Goal: Information Seeking & Learning: Learn about a topic

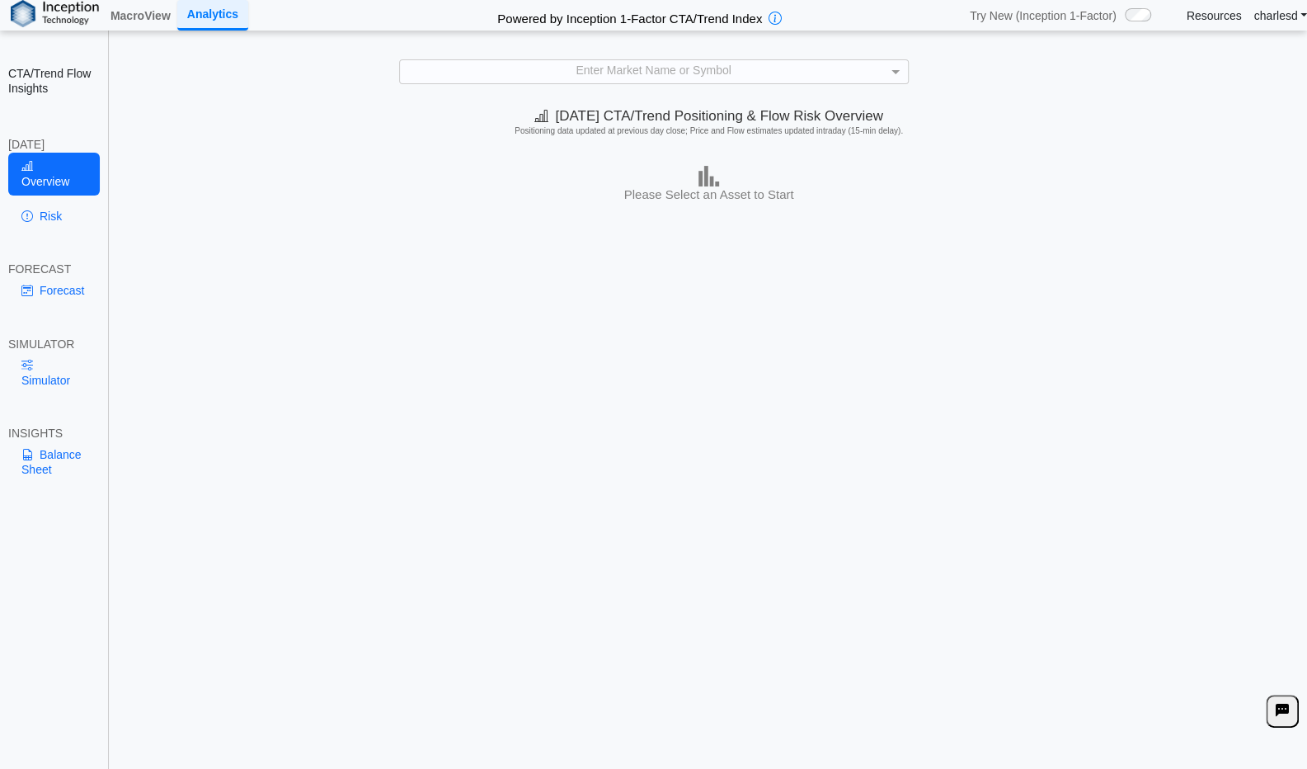
click at [606, 85] on div "**********" at bounding box center [653, 395] width 1307 height 790
click at [605, 80] on div "Enter Market Name or Symbol" at bounding box center [654, 71] width 508 height 23
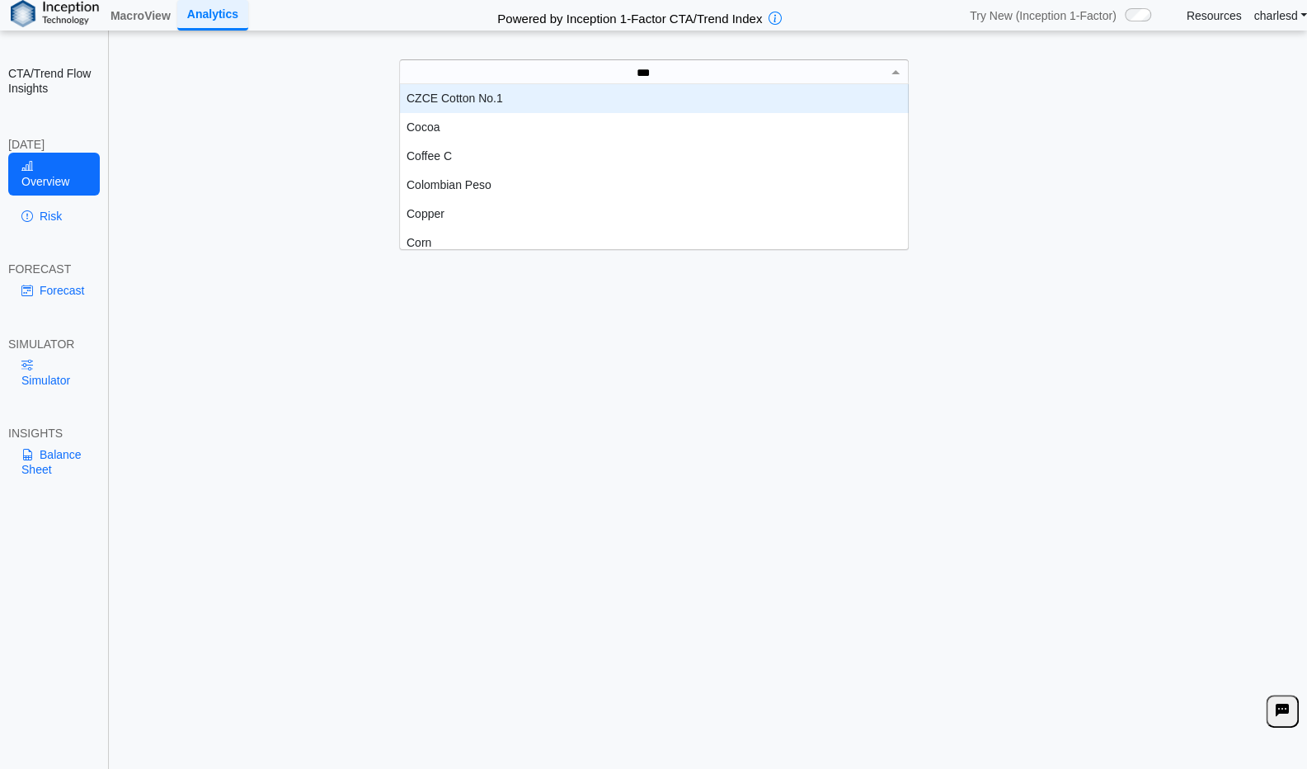
scroll to position [45, 496]
type input "****"
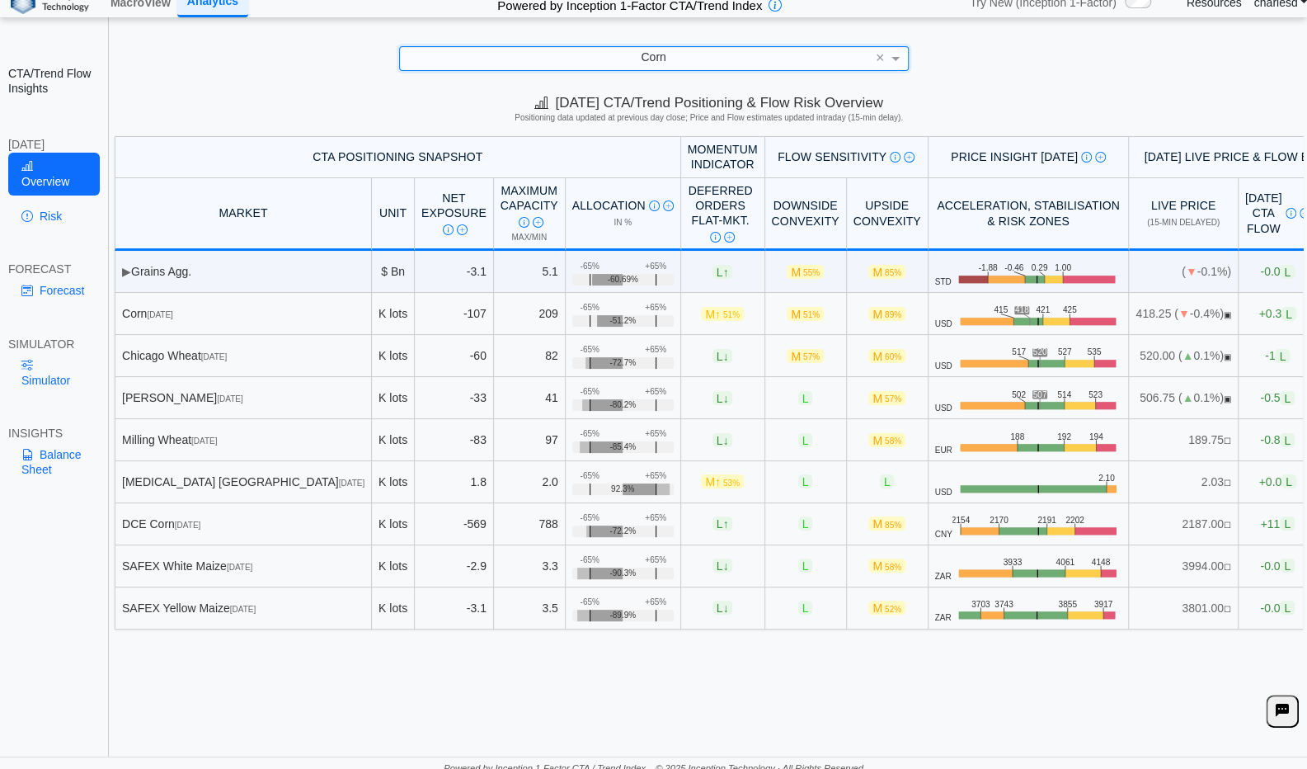
scroll to position [20, 0]
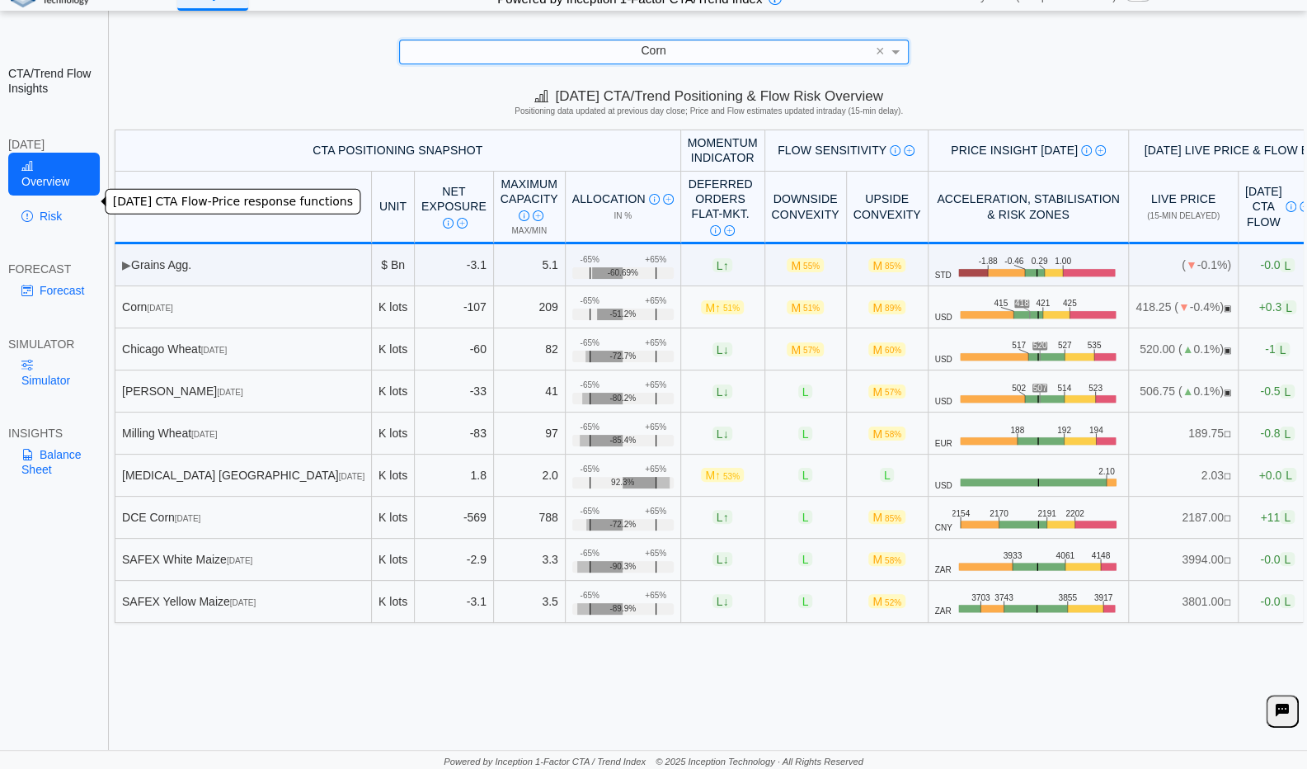
click at [85, 207] on link "Risk" at bounding box center [54, 216] width 92 height 28
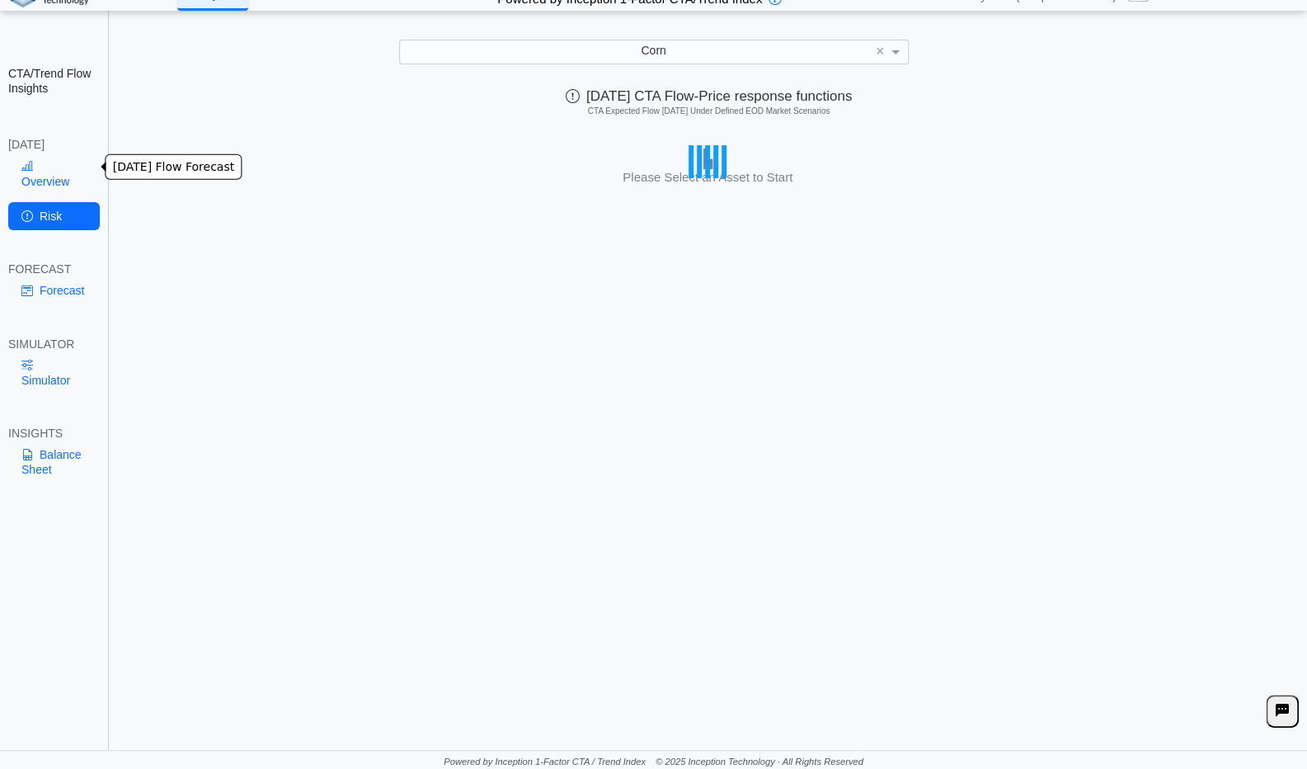
click at [83, 171] on link "Overview" at bounding box center [54, 174] width 92 height 43
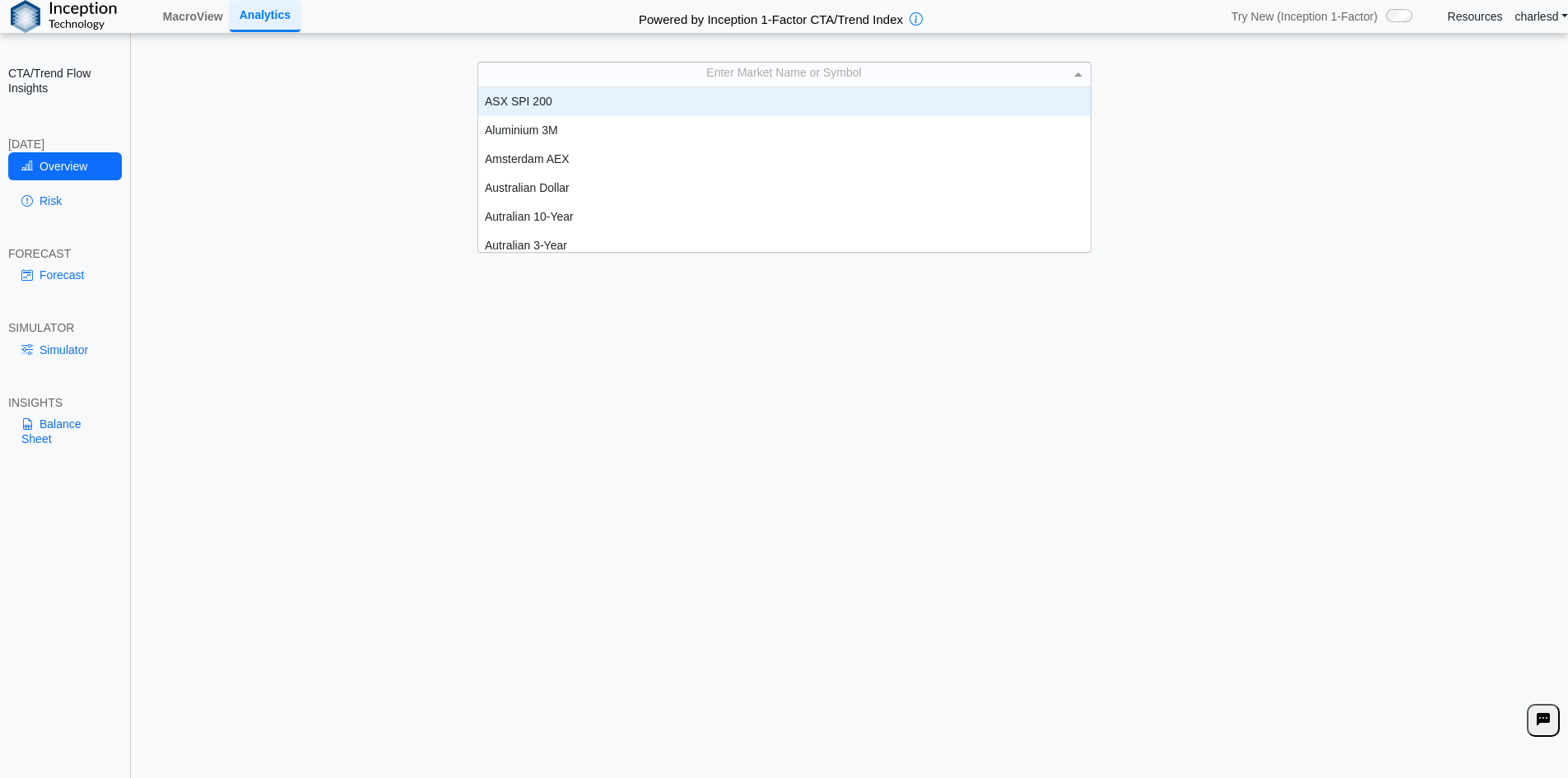
click at [710, 62] on div "Enter Market Name or Symbol" at bounding box center [784, 74] width 614 height 25
type input "****"
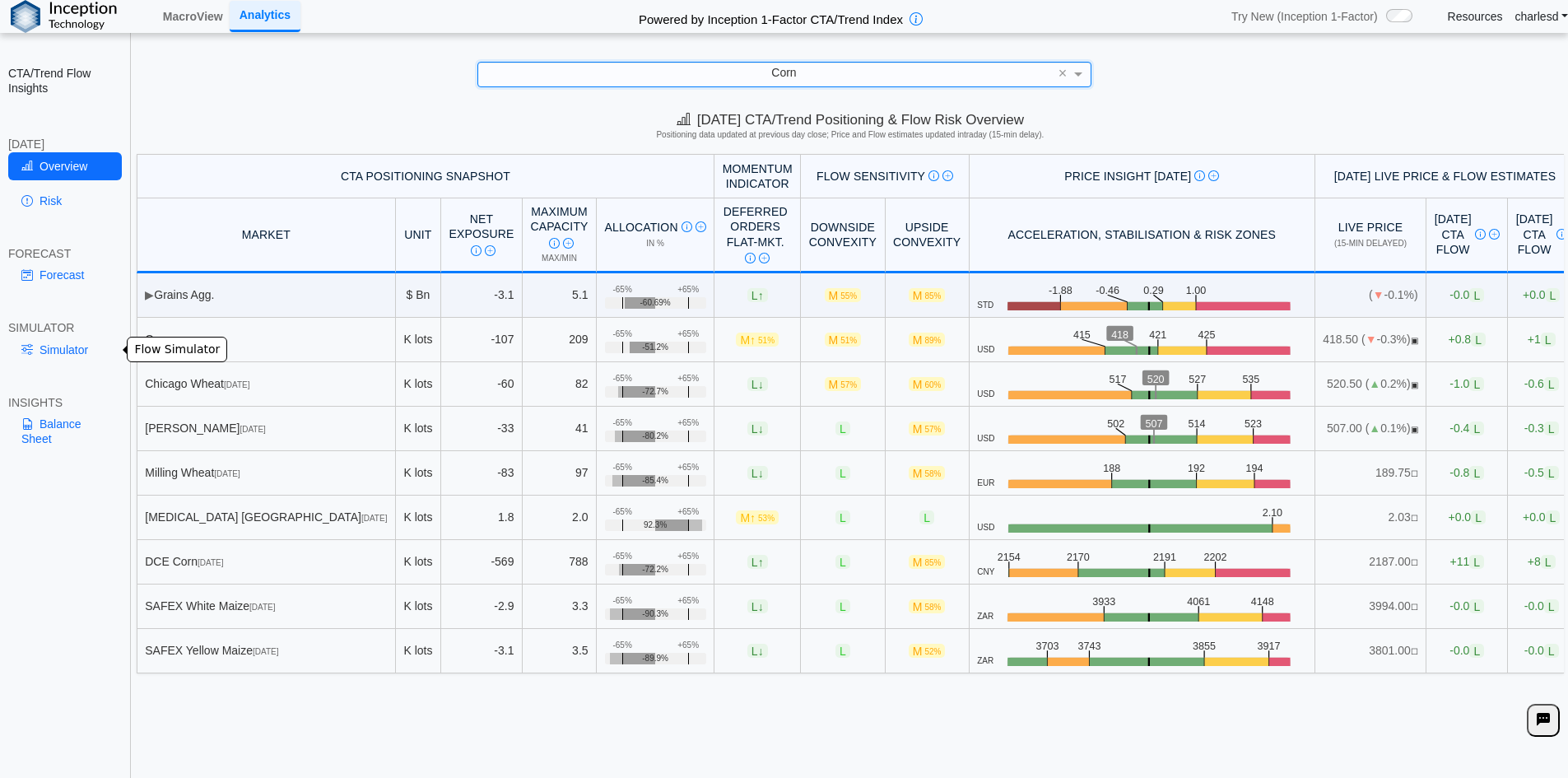
click at [62, 339] on link "Simulator" at bounding box center [65, 350] width 114 height 28
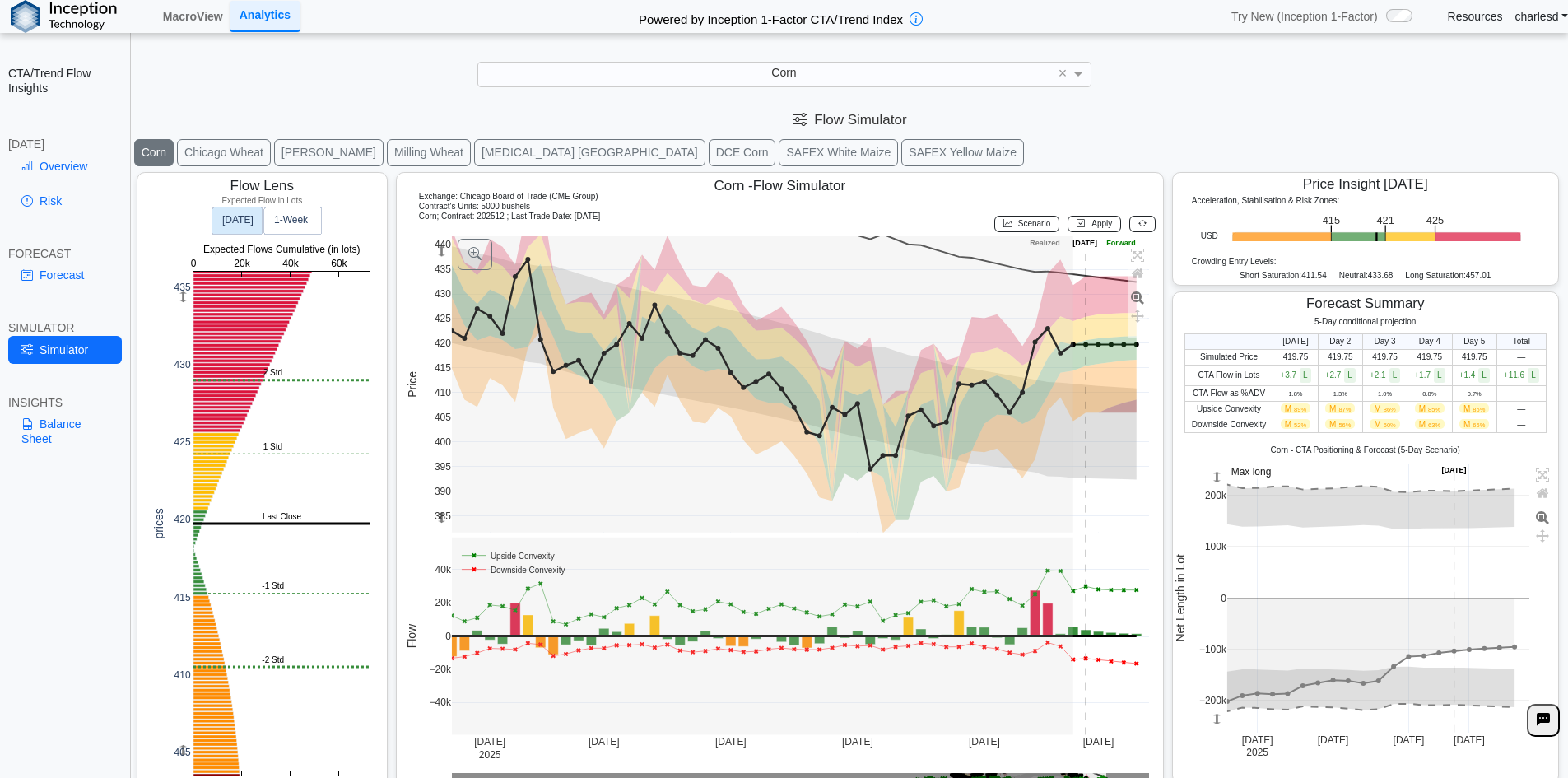
click at [238, 163] on button "Chicago Wheat" at bounding box center [224, 152] width 94 height 27
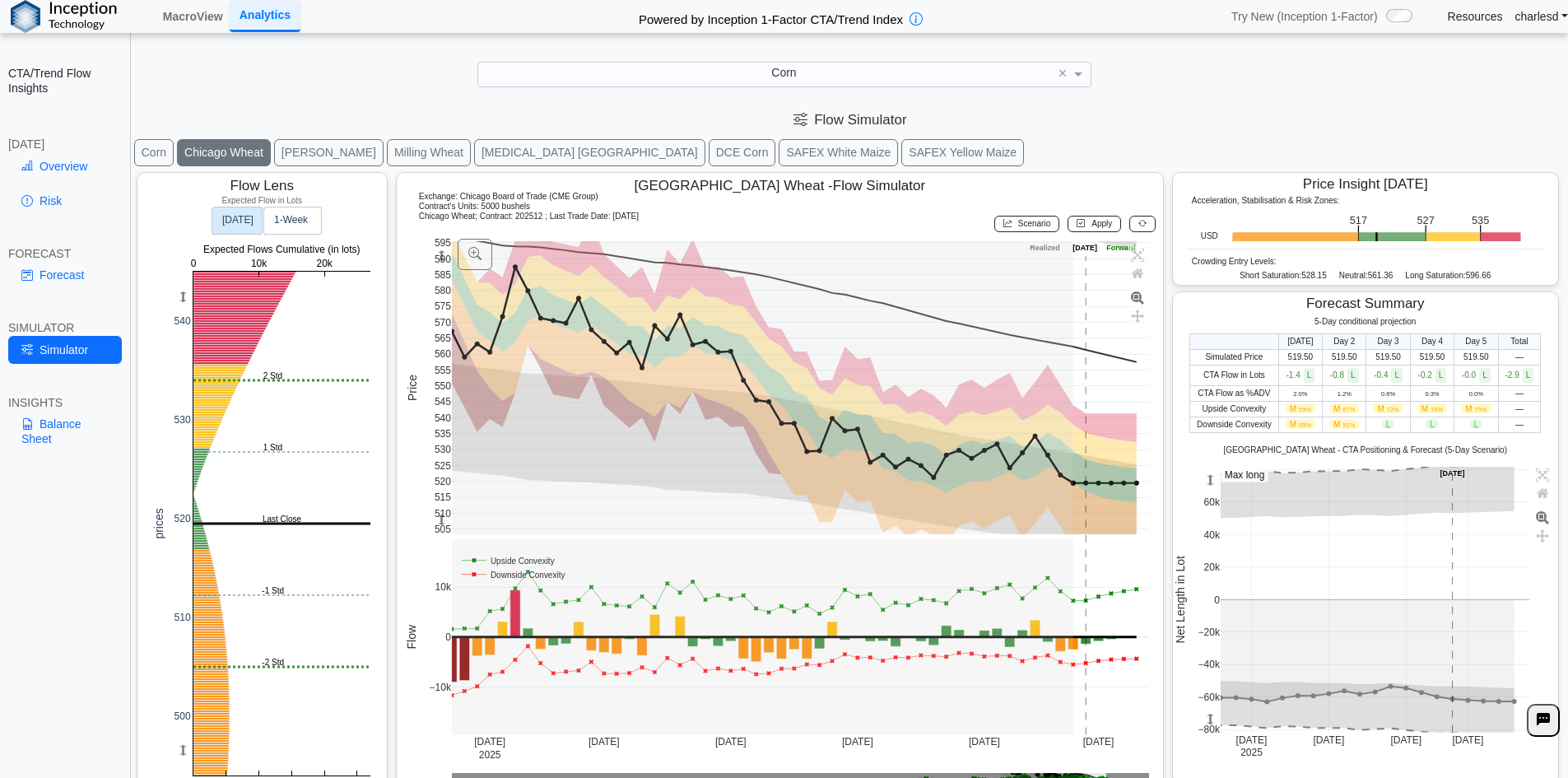
click at [297, 157] on button "[PERSON_NAME]" at bounding box center [329, 152] width 110 height 27
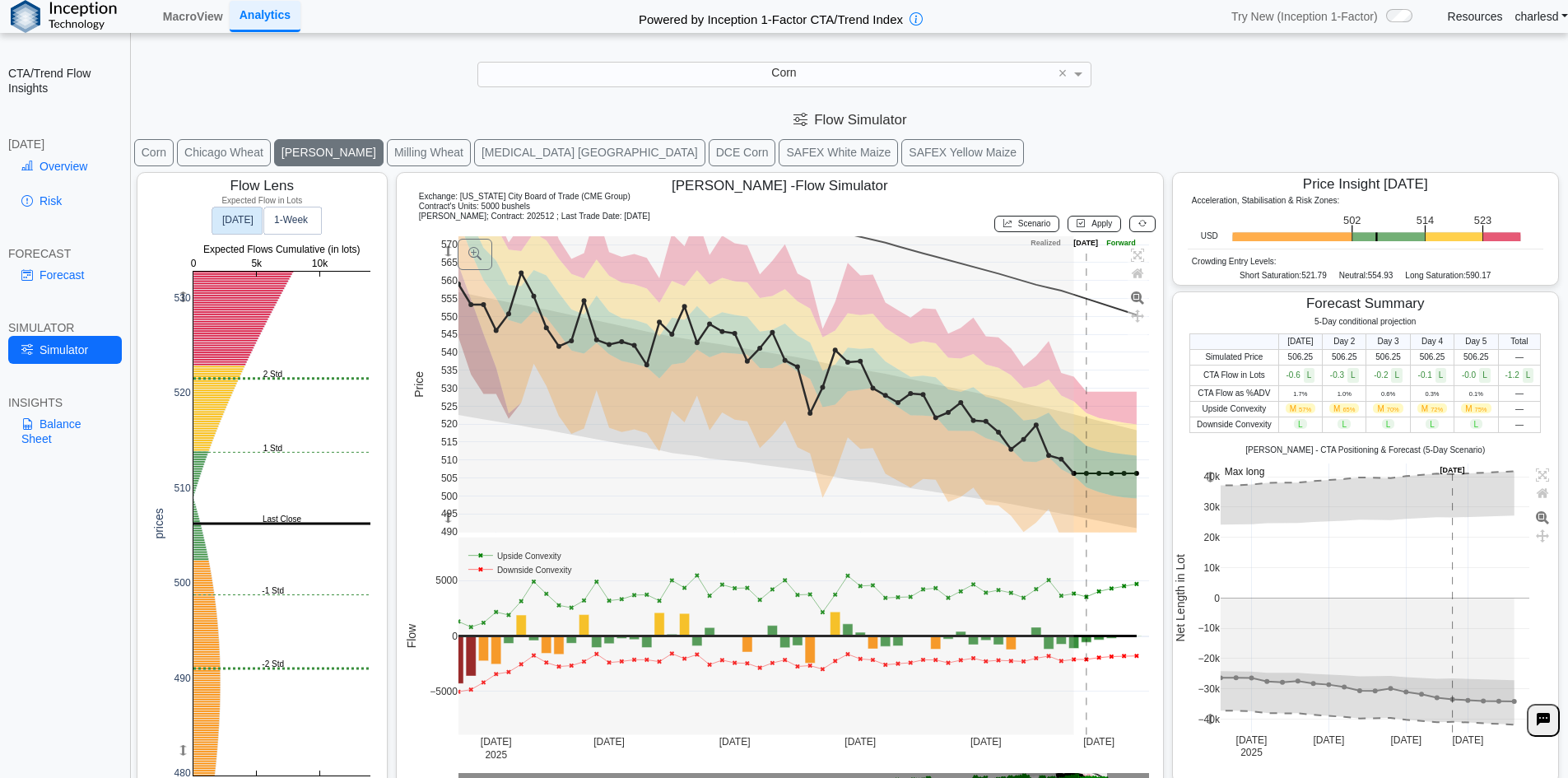
click at [387, 158] on button "Milling Wheat" at bounding box center [429, 152] width 84 height 27
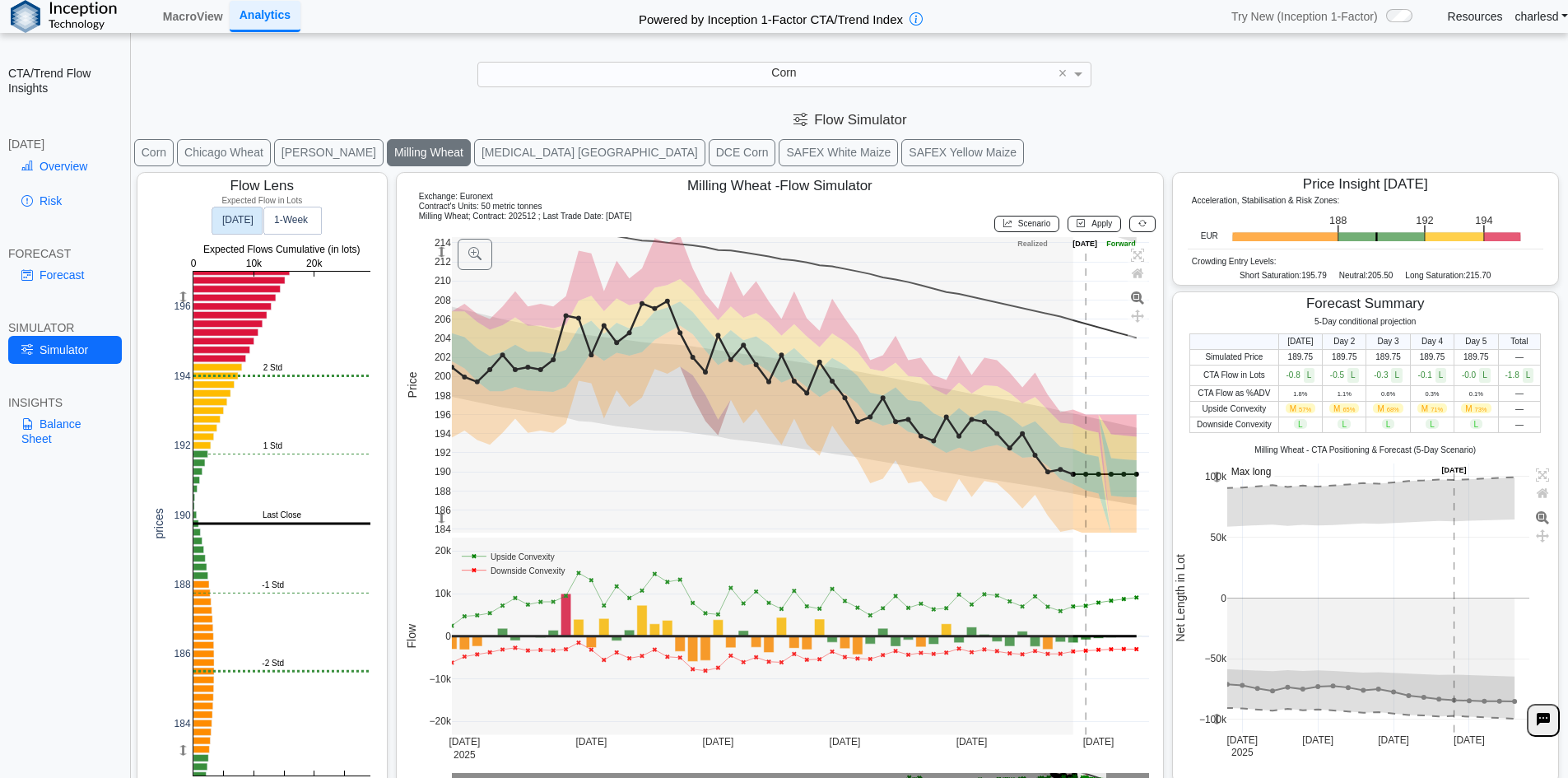
click at [474, 155] on button "[MEDICAL_DATA] [GEOGRAPHIC_DATA]" at bounding box center [590, 152] width 232 height 27
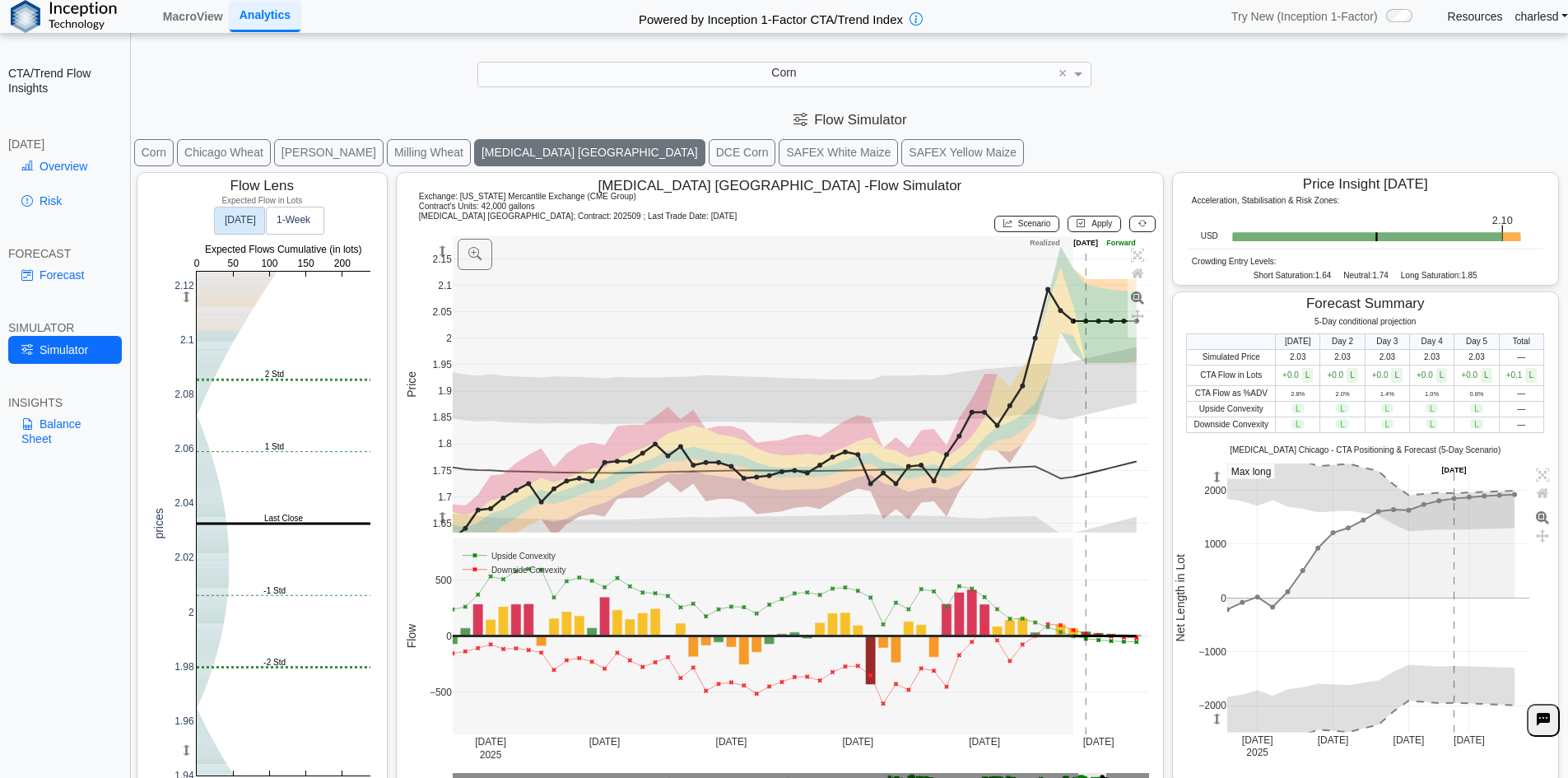
click at [709, 144] on button "DCE Corn" at bounding box center [743, 152] width 68 height 27
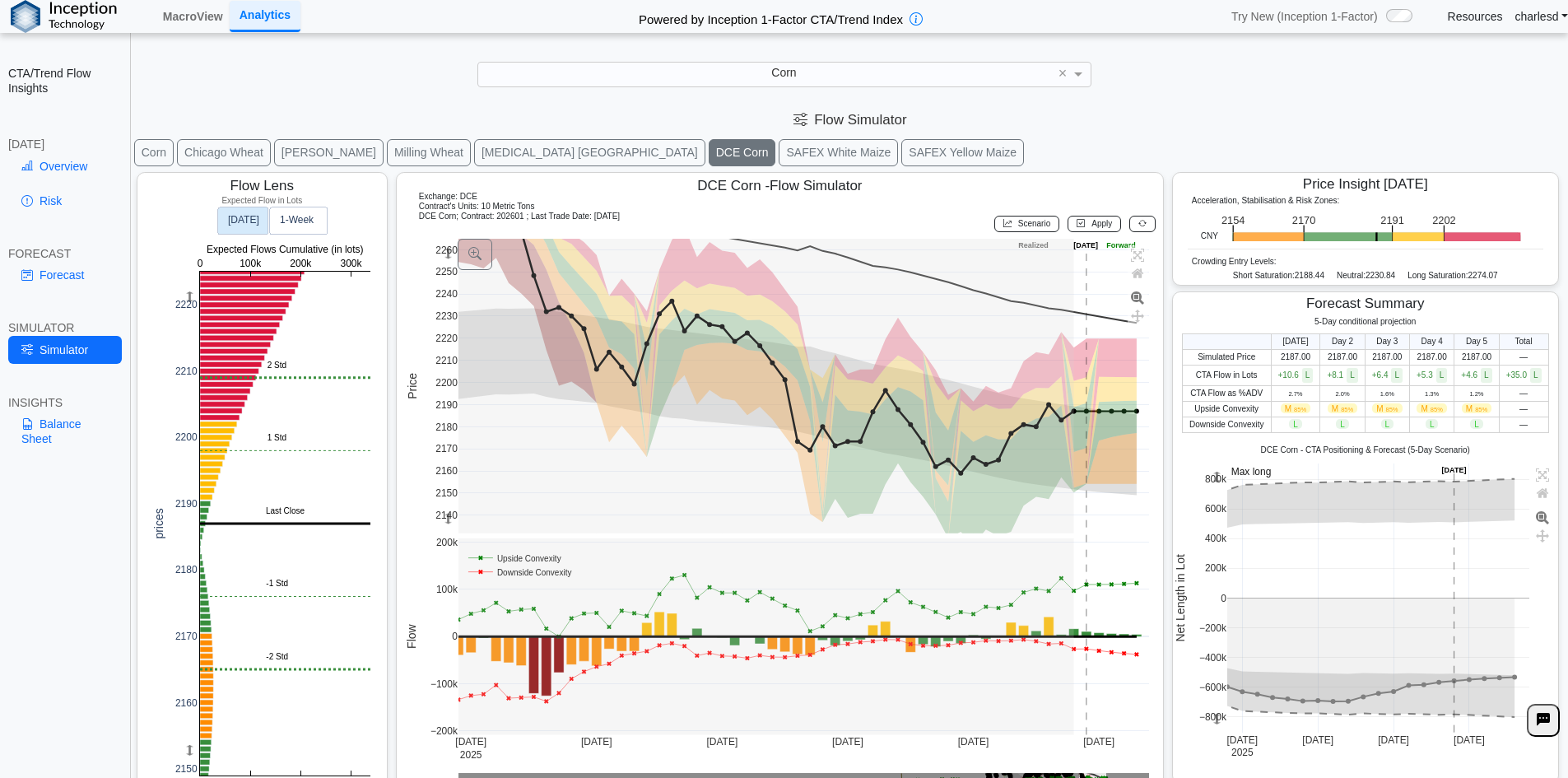
click at [78, 66] on h2 "CTA/Trend Flow Insights" at bounding box center [65, 81] width 114 height 30
click at [68, 15] on img at bounding box center [64, 16] width 106 height 33
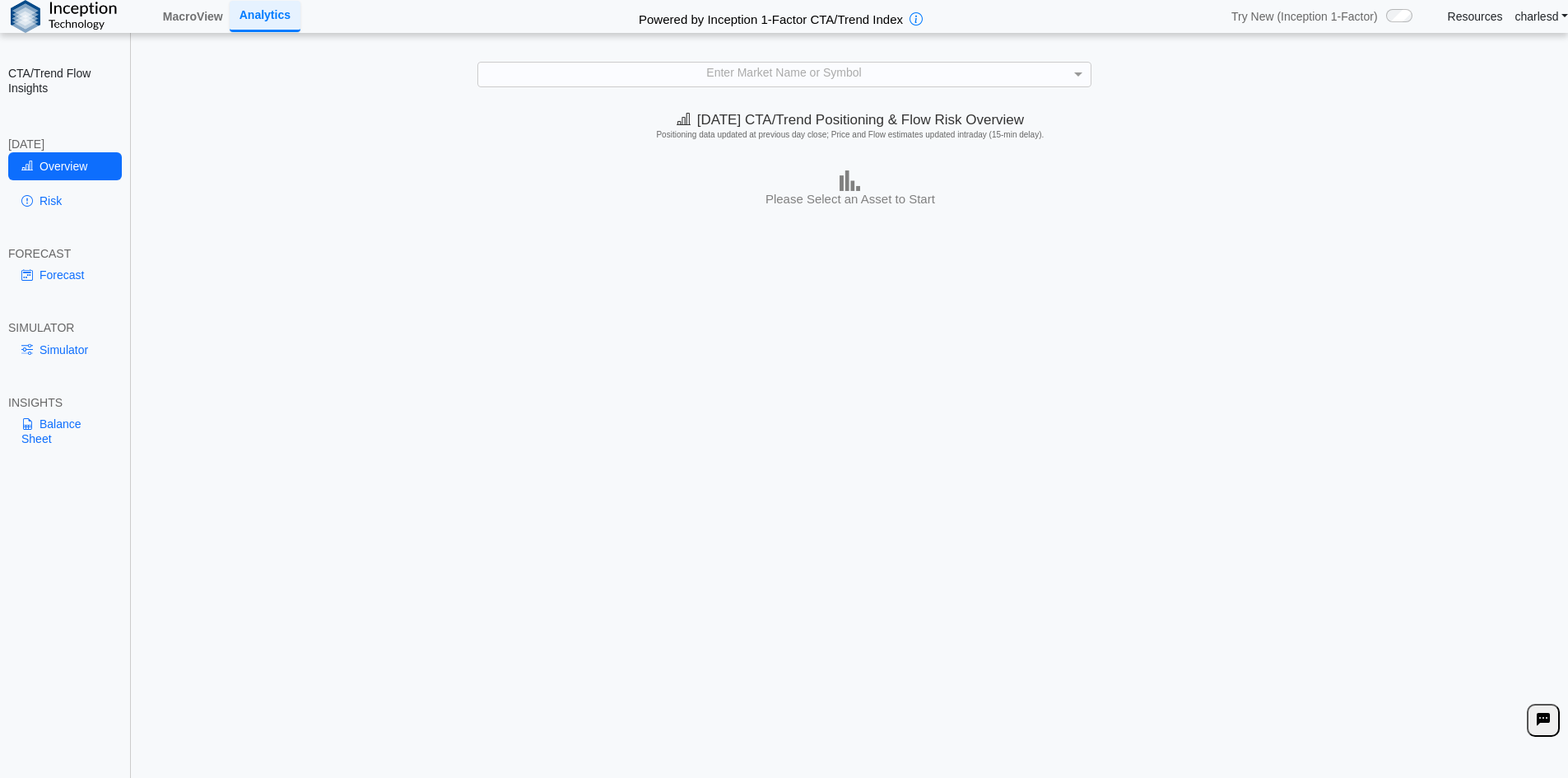
click at [696, 73] on div "Enter Market Name or Symbol" at bounding box center [784, 74] width 612 height 23
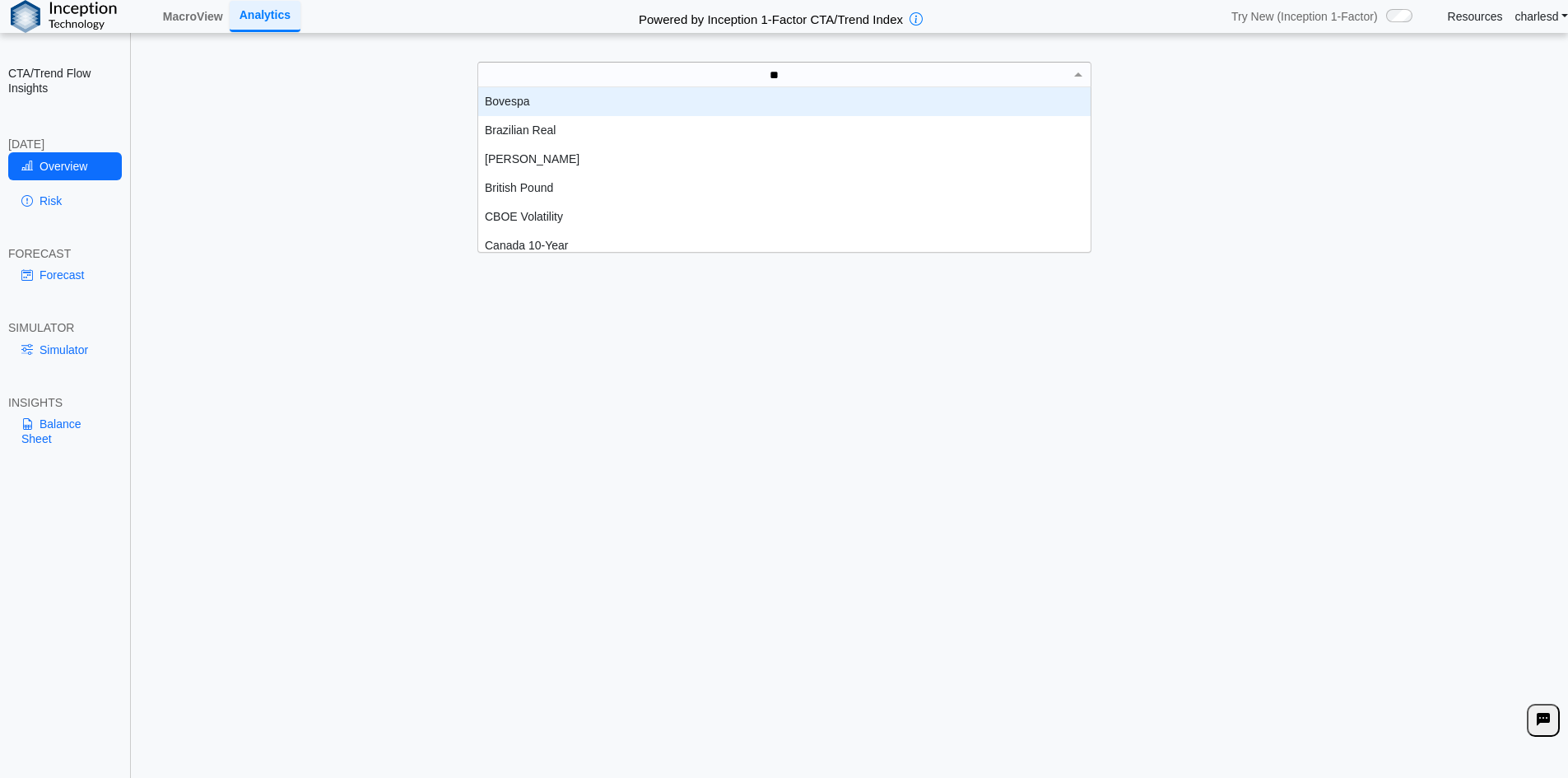
scroll to position [74, 600]
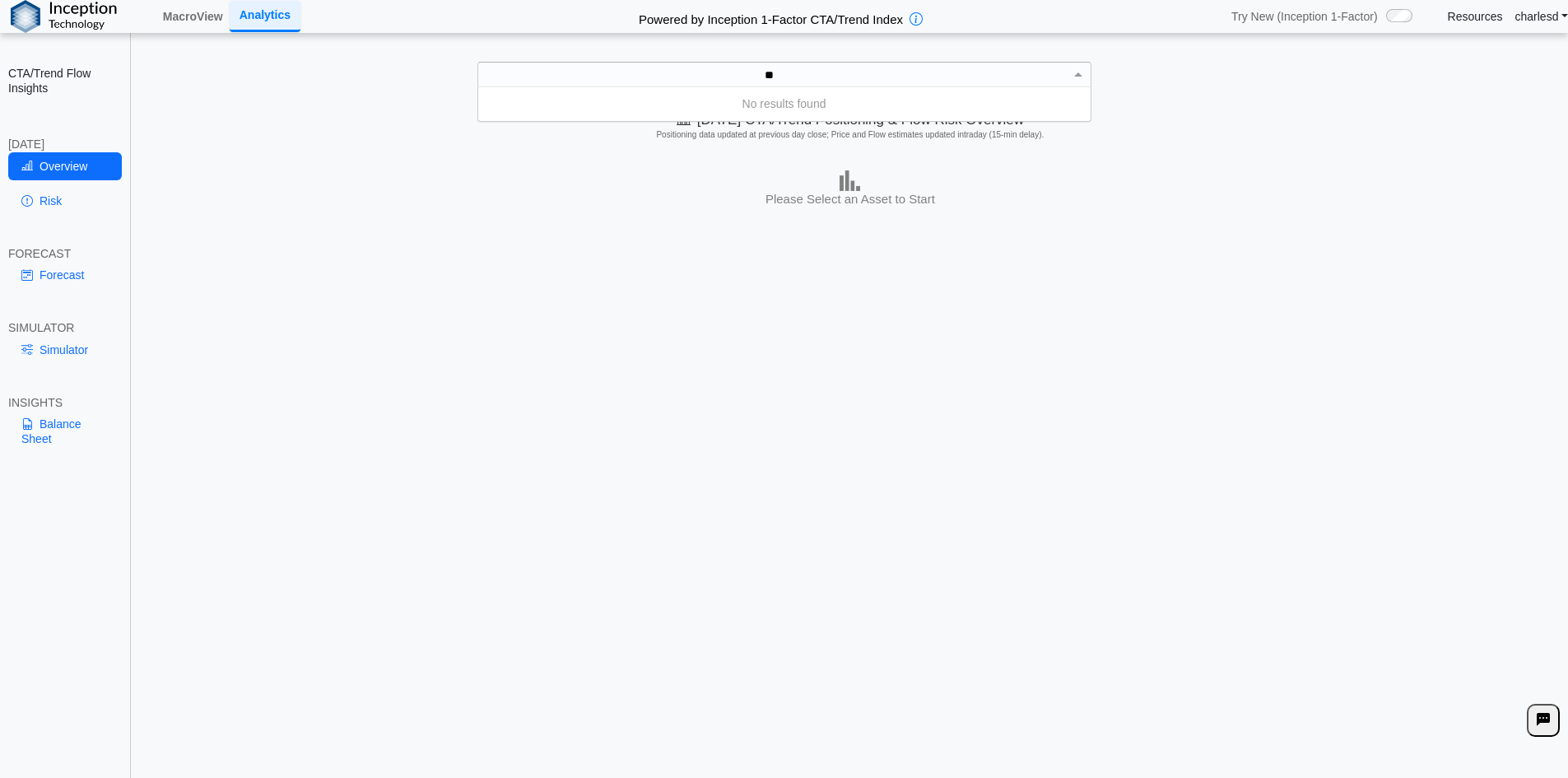
type input "*"
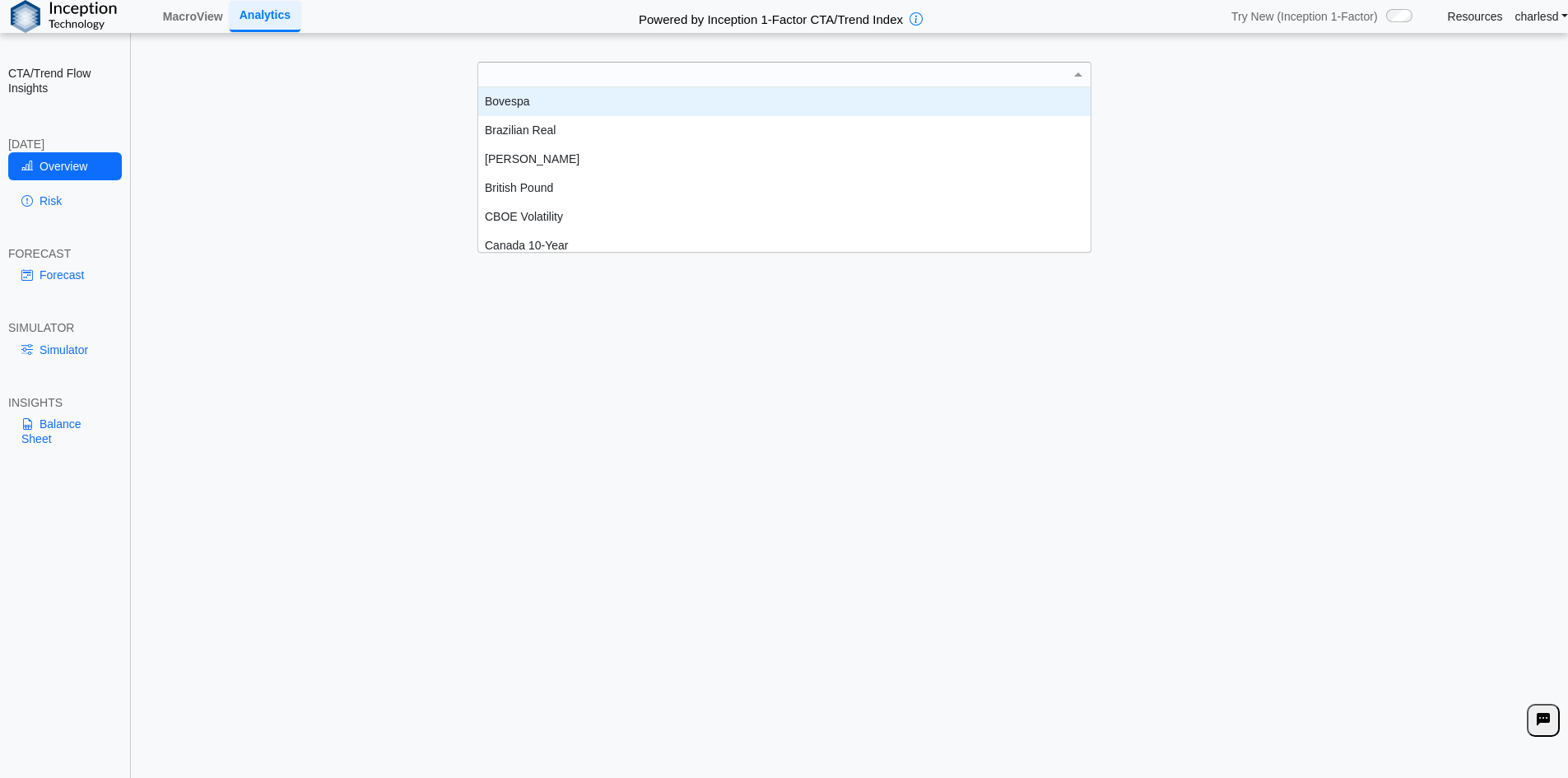
scroll to position [153, 600]
type input "*"
type input "****"
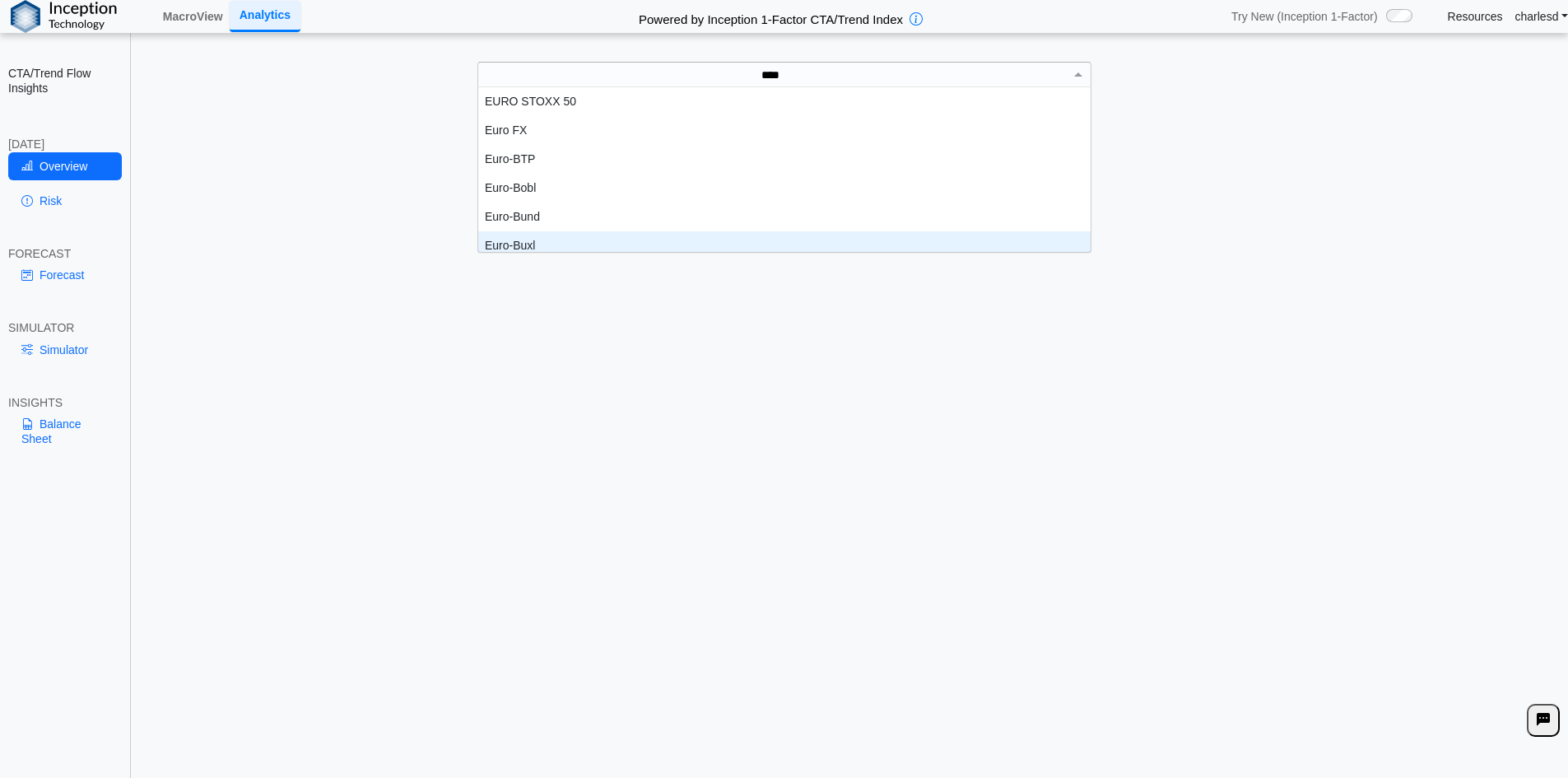
scroll to position [8, 0]
click at [579, 242] on div "Euro-Buxl" at bounding box center [784, 237] width 612 height 29
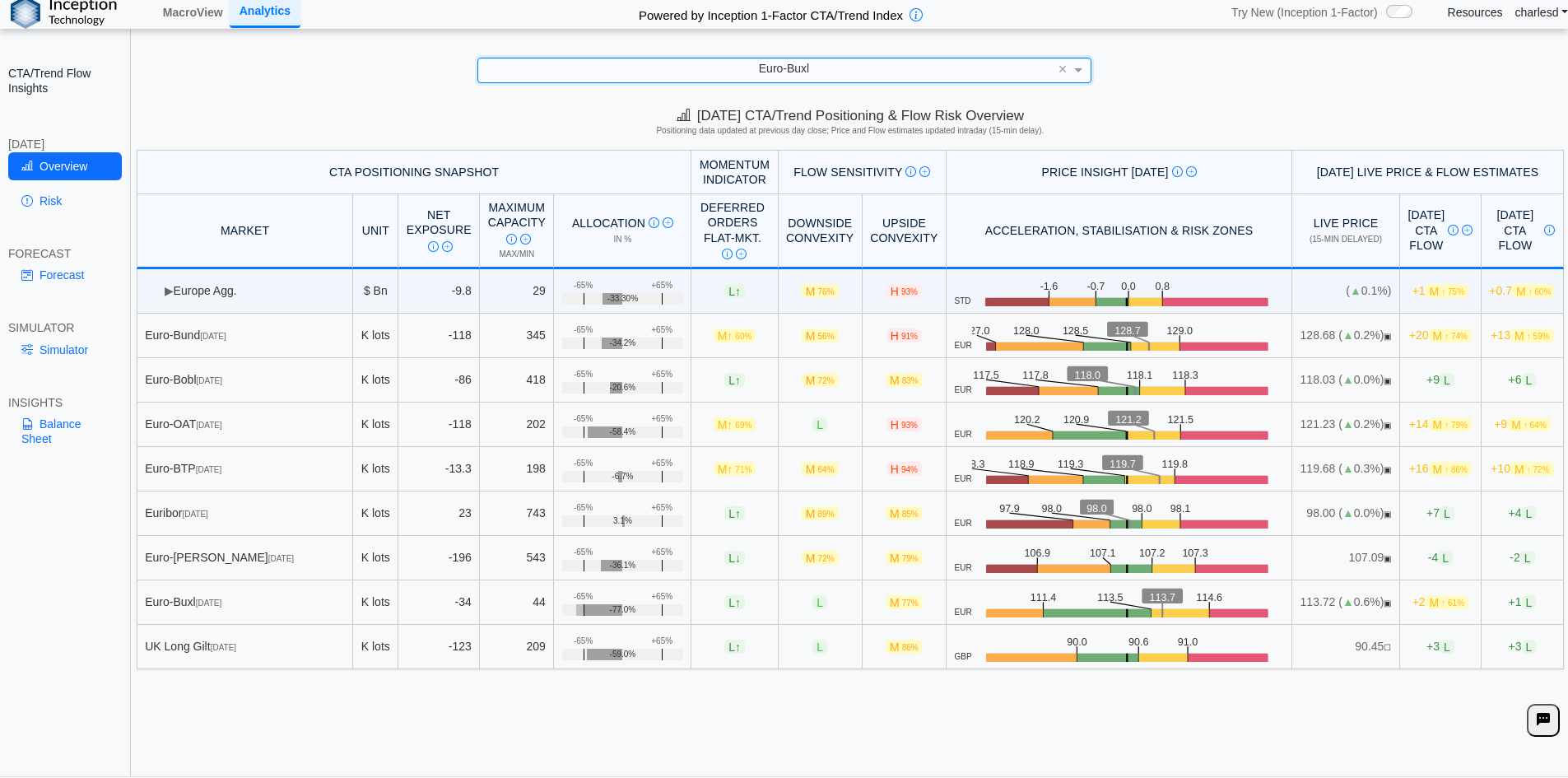
scroll to position [0, 0]
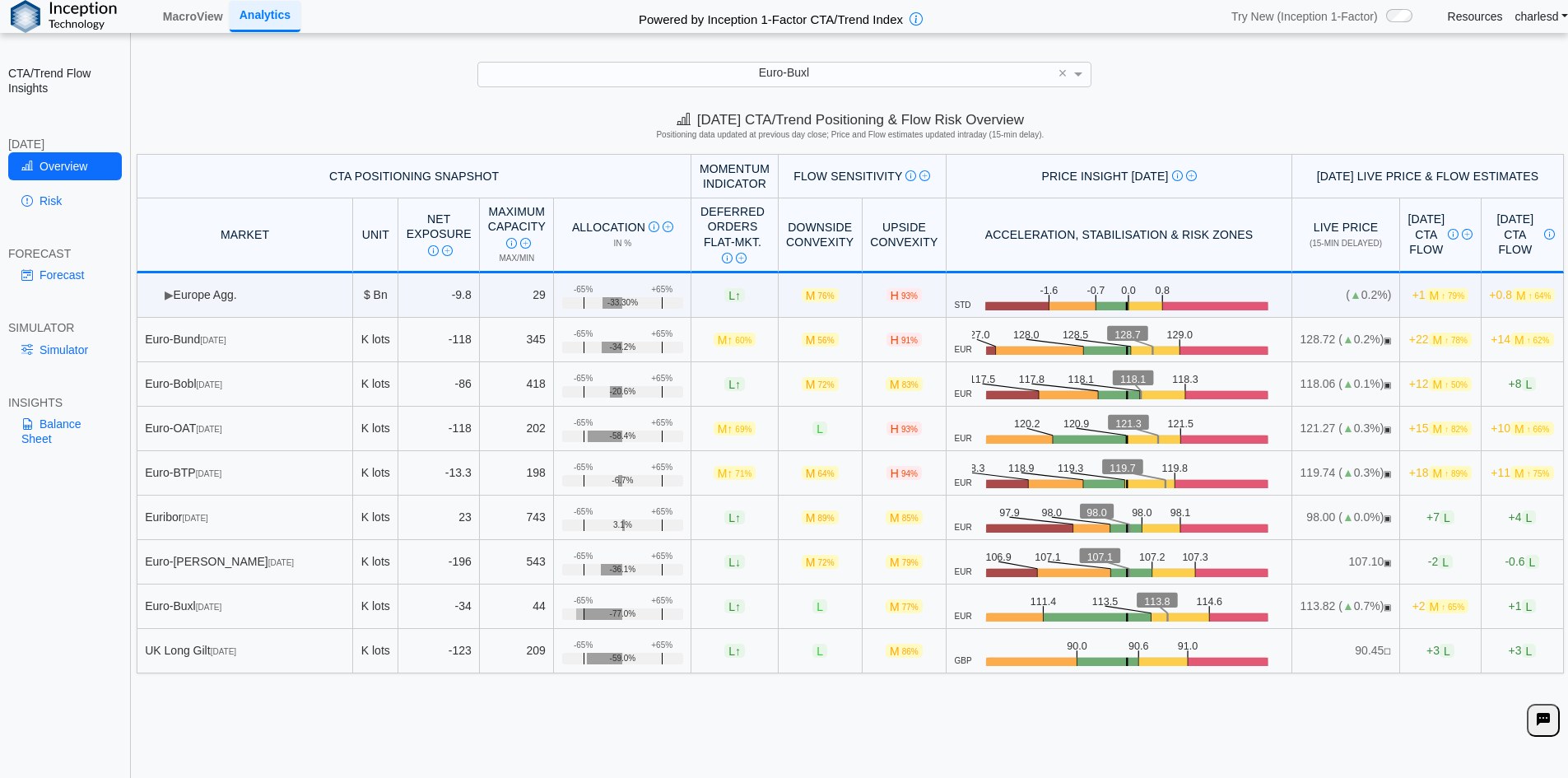
click at [767, 74] on span "Euro-Buxl" at bounding box center [784, 72] width 50 height 13
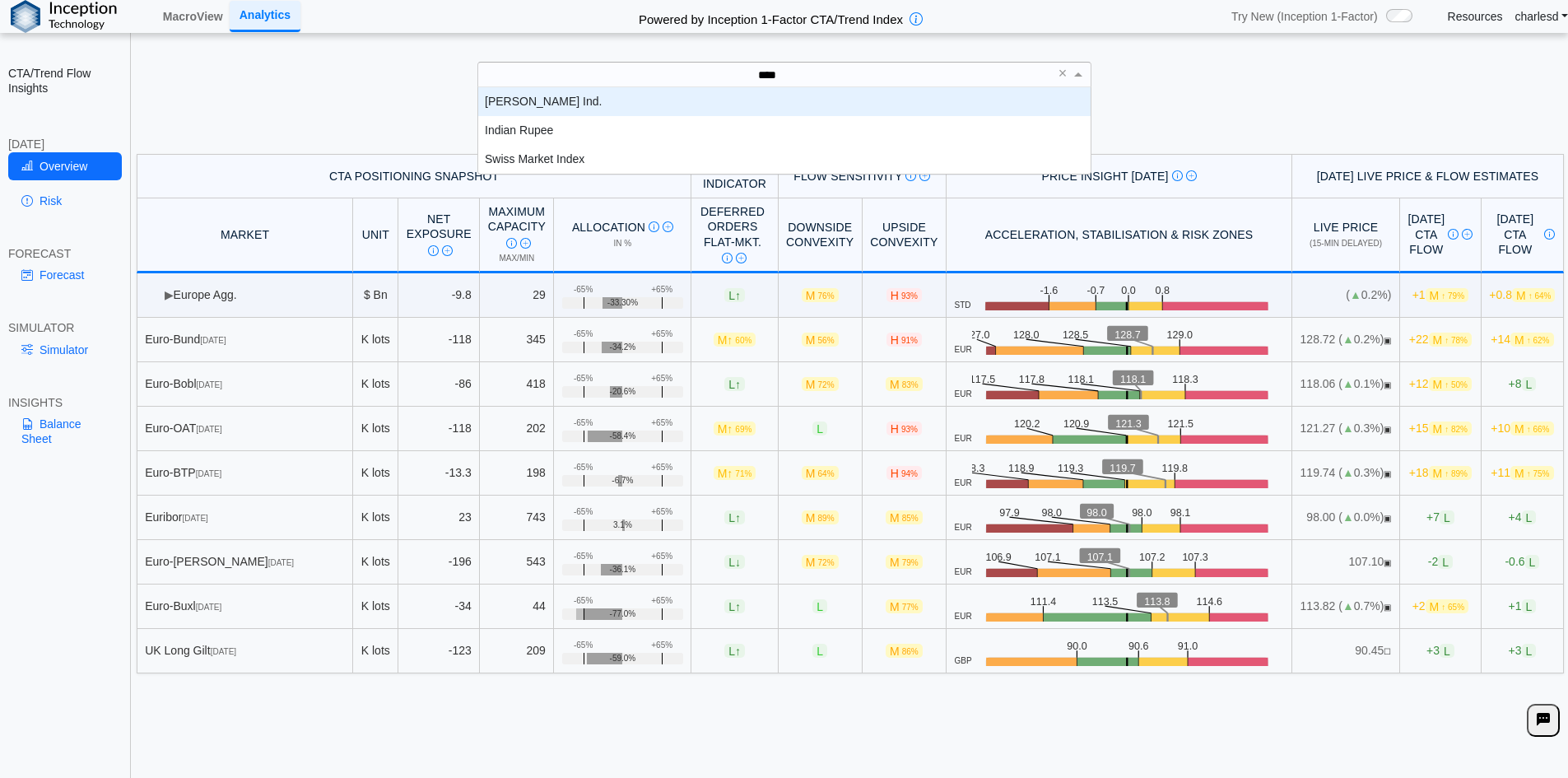
scroll to position [16, 600]
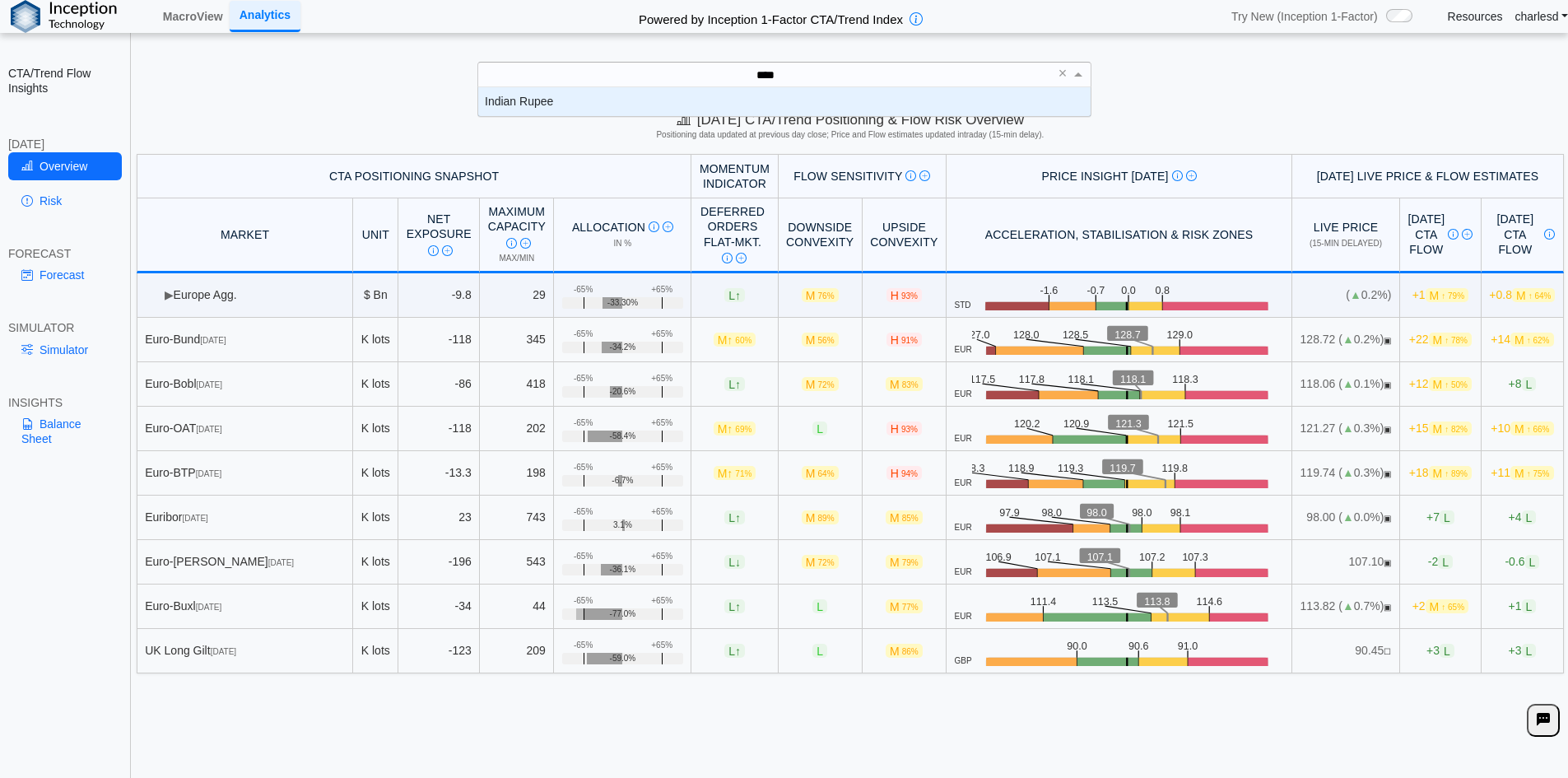
type input "*****"
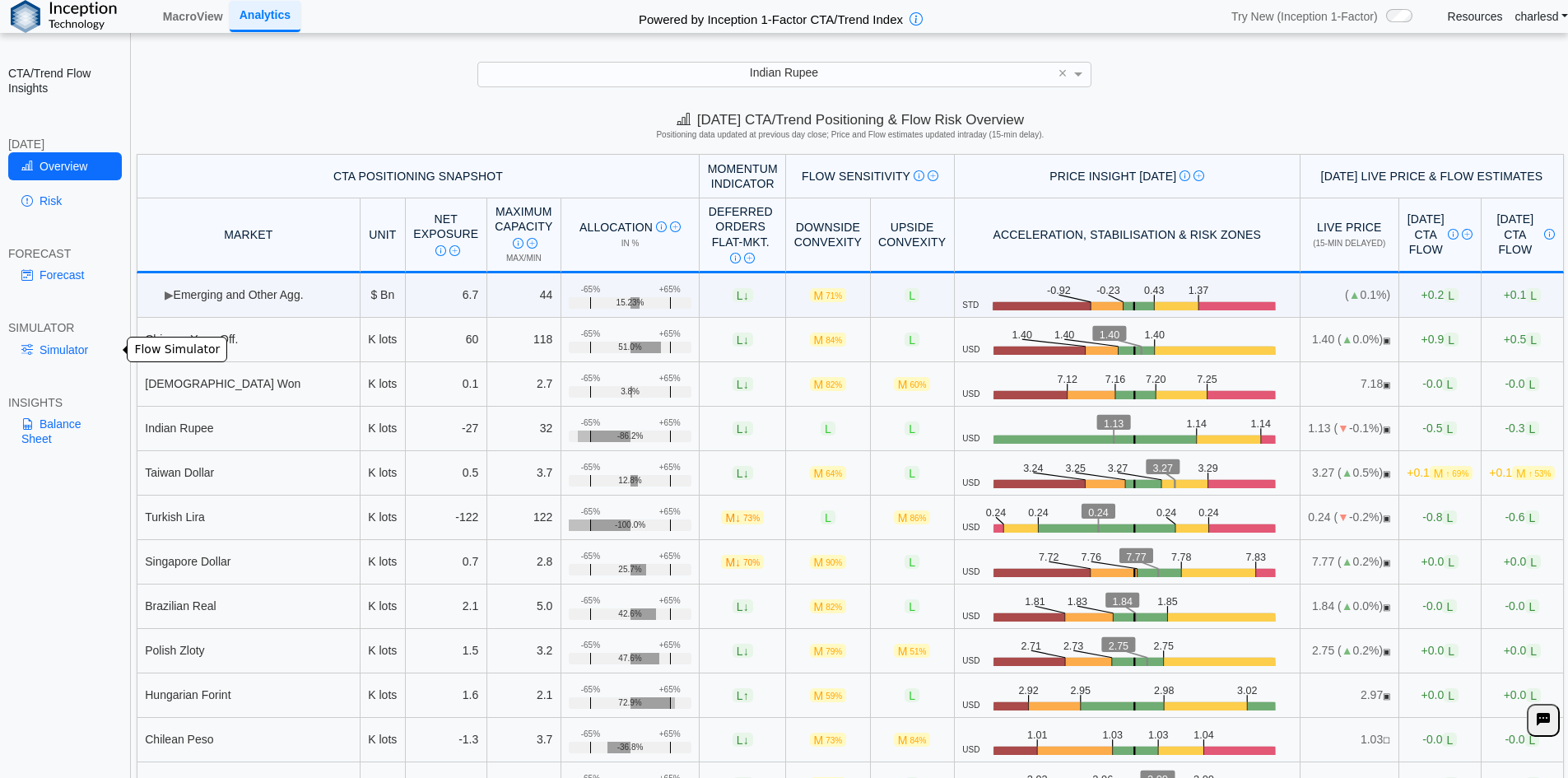
click at [73, 345] on link "Simulator" at bounding box center [65, 350] width 114 height 28
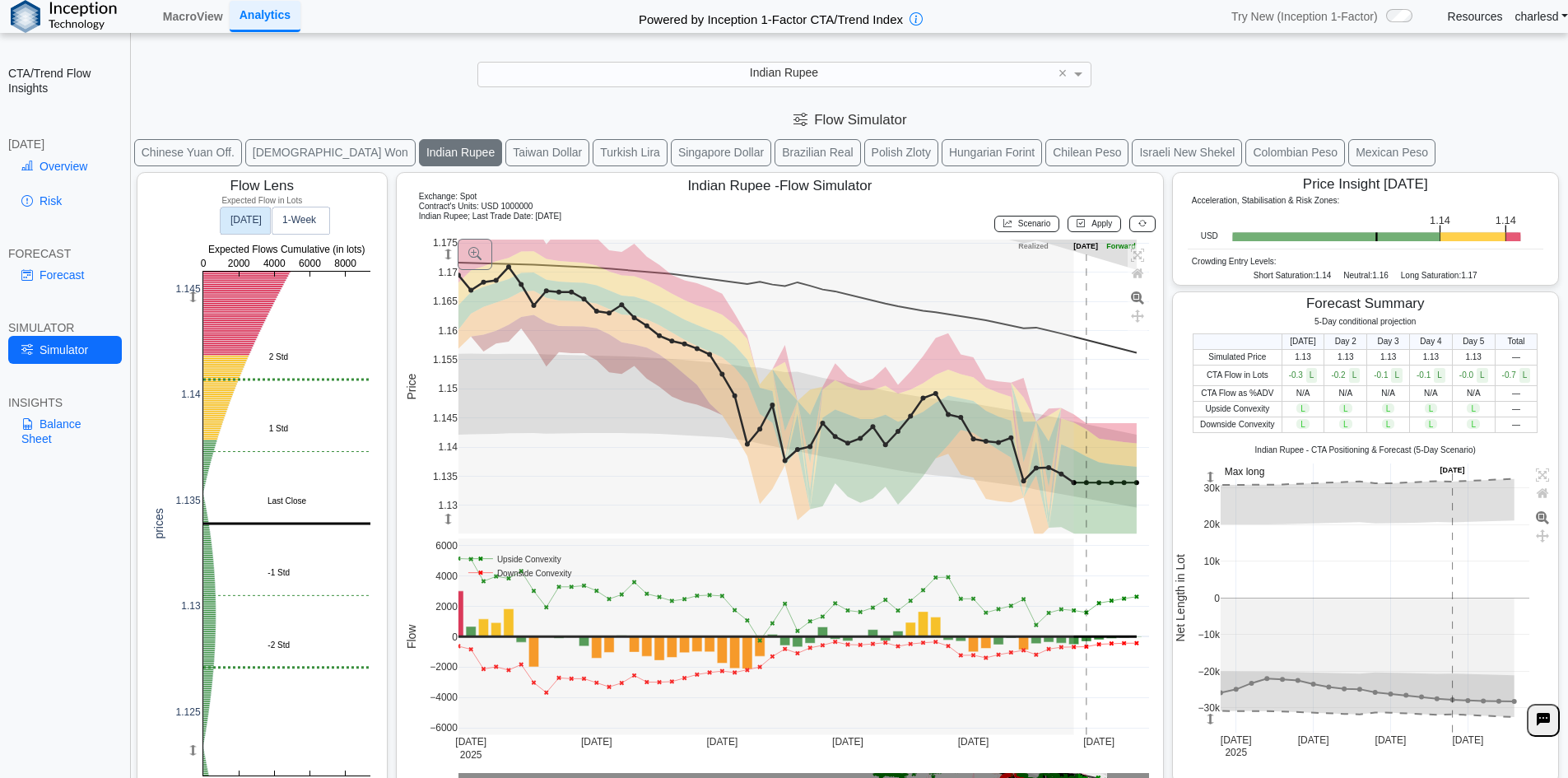
click at [1292, 360] on td "1.13" at bounding box center [1303, 358] width 43 height 16
click at [592, 87] on div "Indian Rupee ×" at bounding box center [784, 74] width 614 height 25
type input "**"
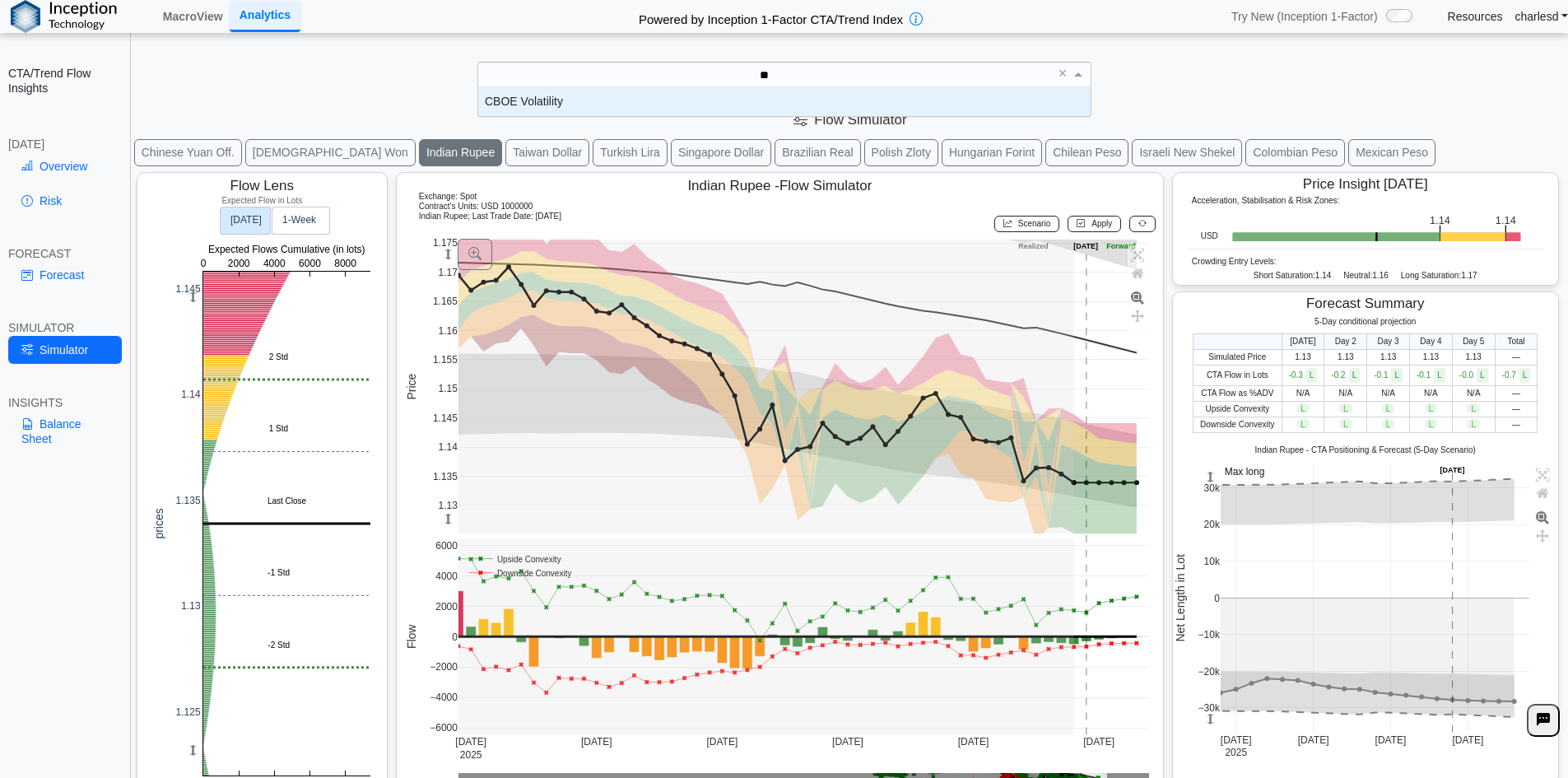
click at [593, 100] on div "CBOE Volatility" at bounding box center [784, 101] width 612 height 29
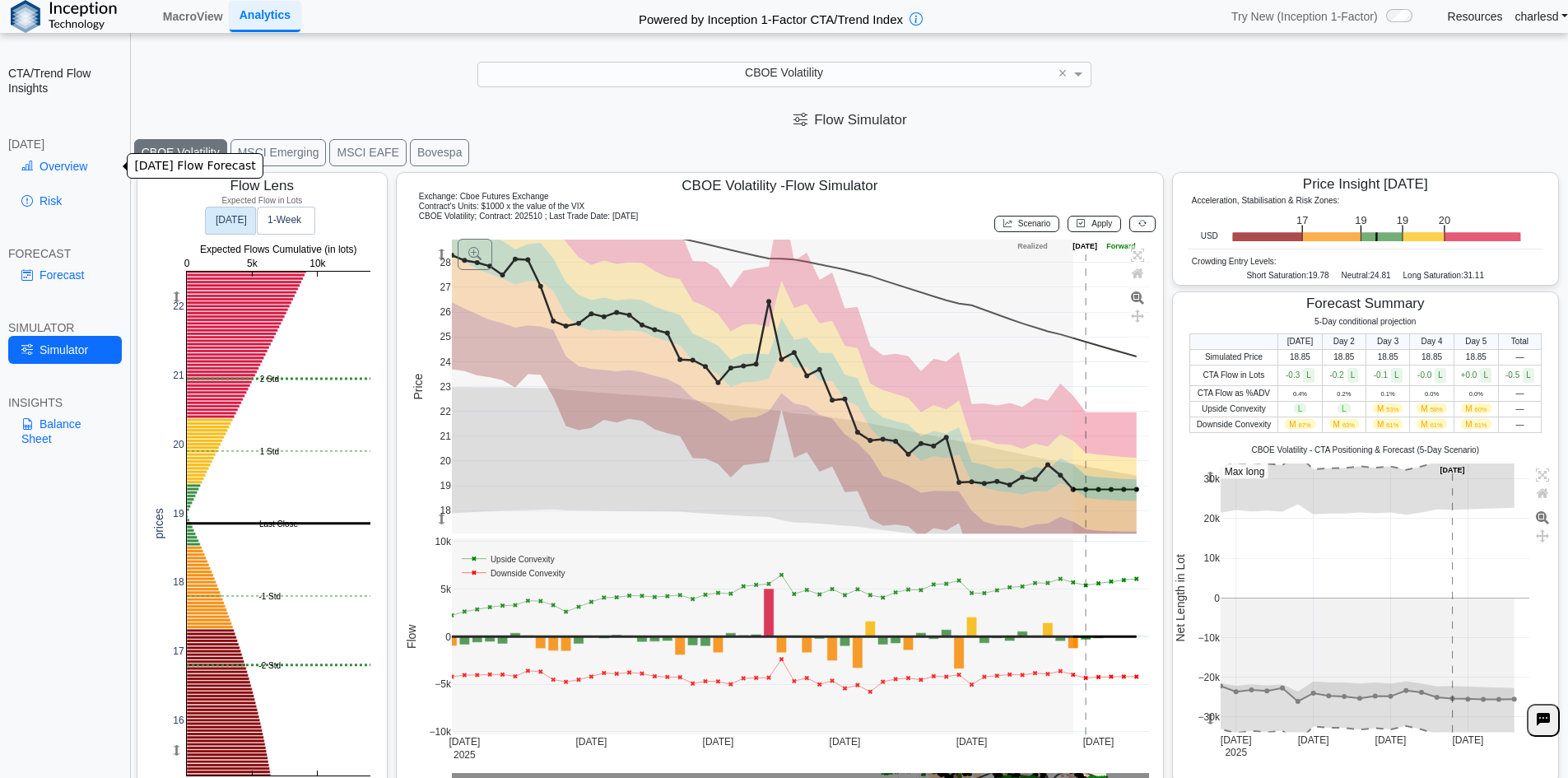
click at [53, 173] on link "Overview" at bounding box center [65, 167] width 114 height 28
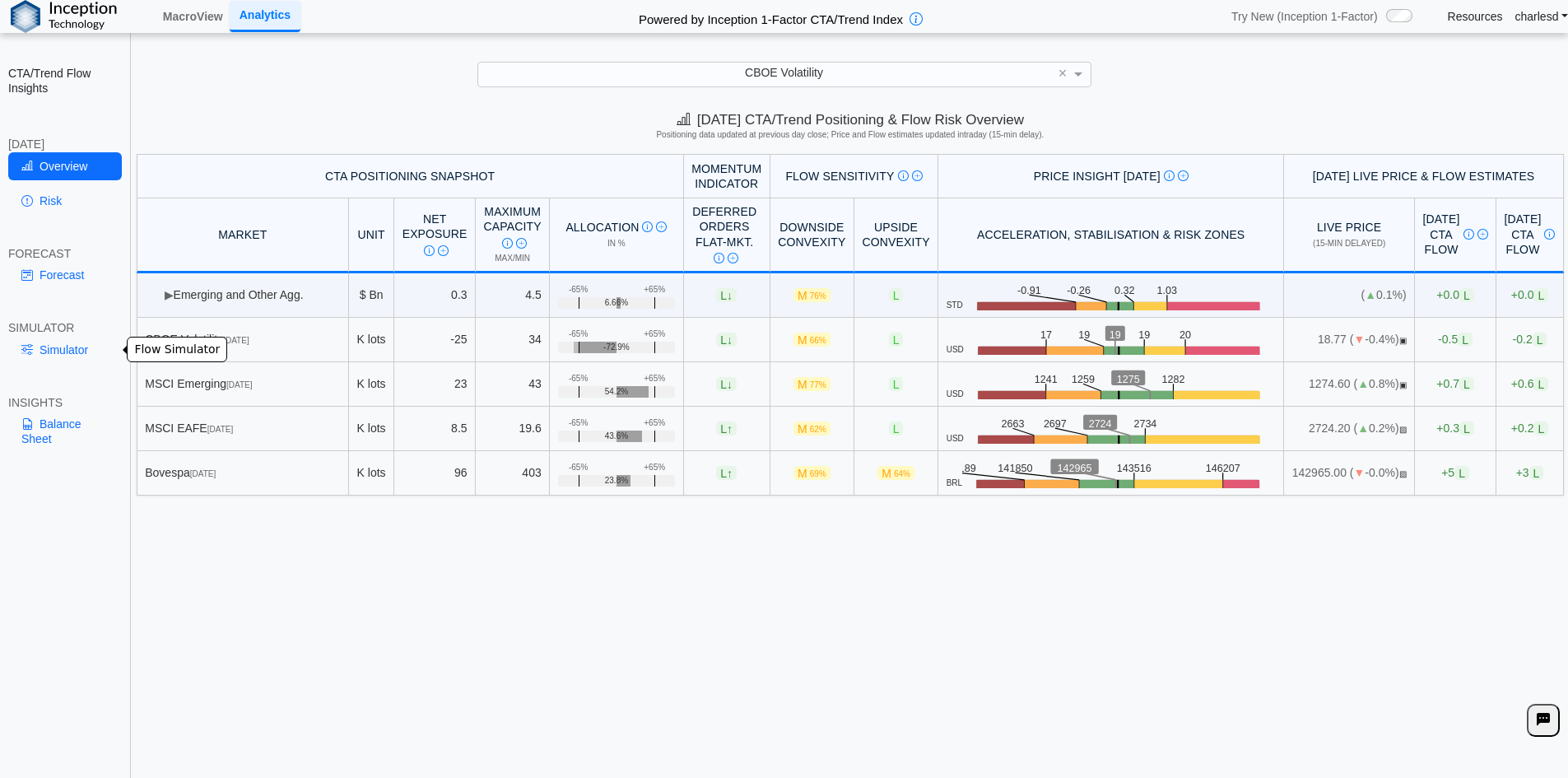
click at [93, 353] on link "Simulator" at bounding box center [65, 350] width 114 height 28
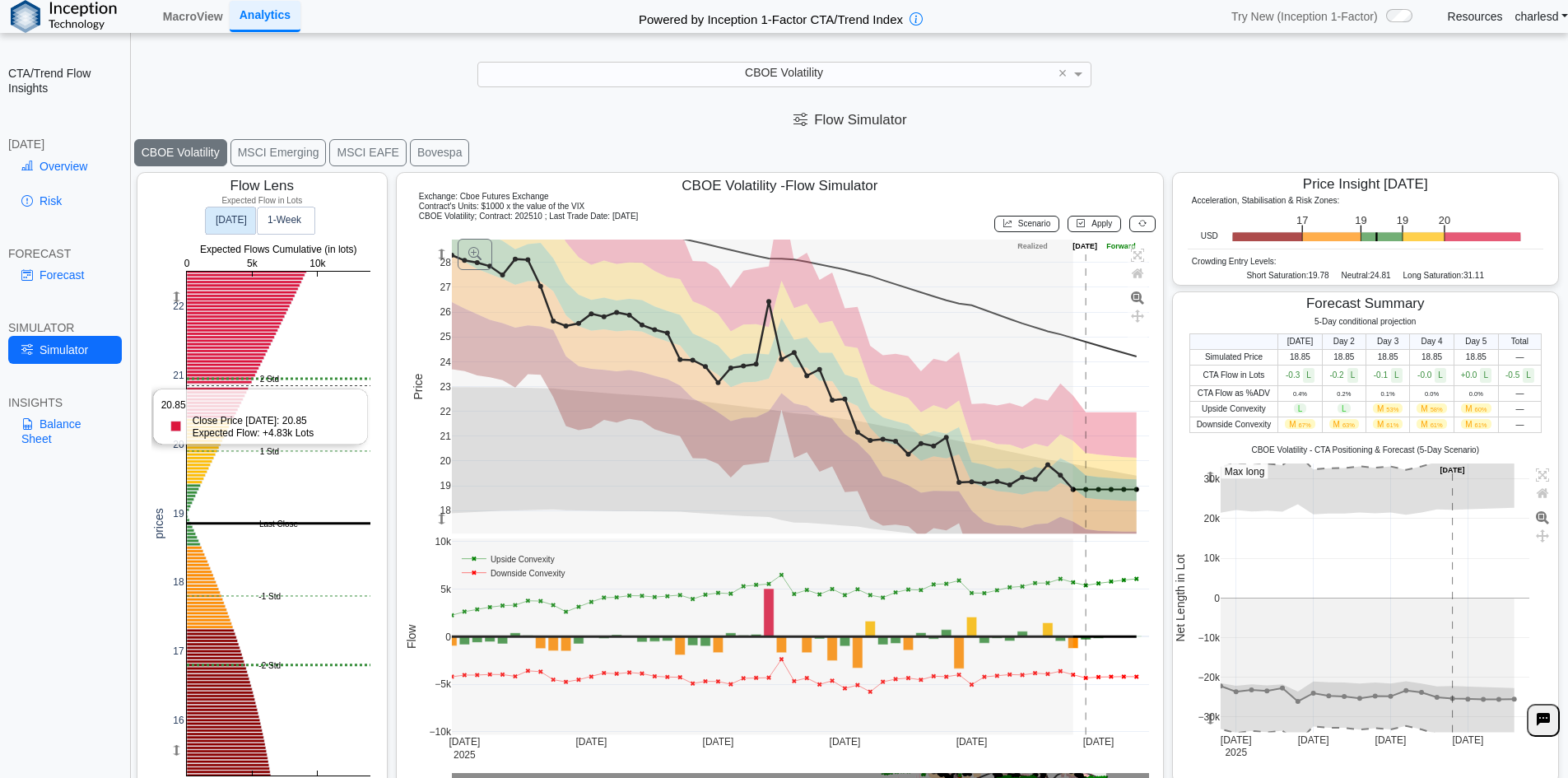
scroll to position [26, 0]
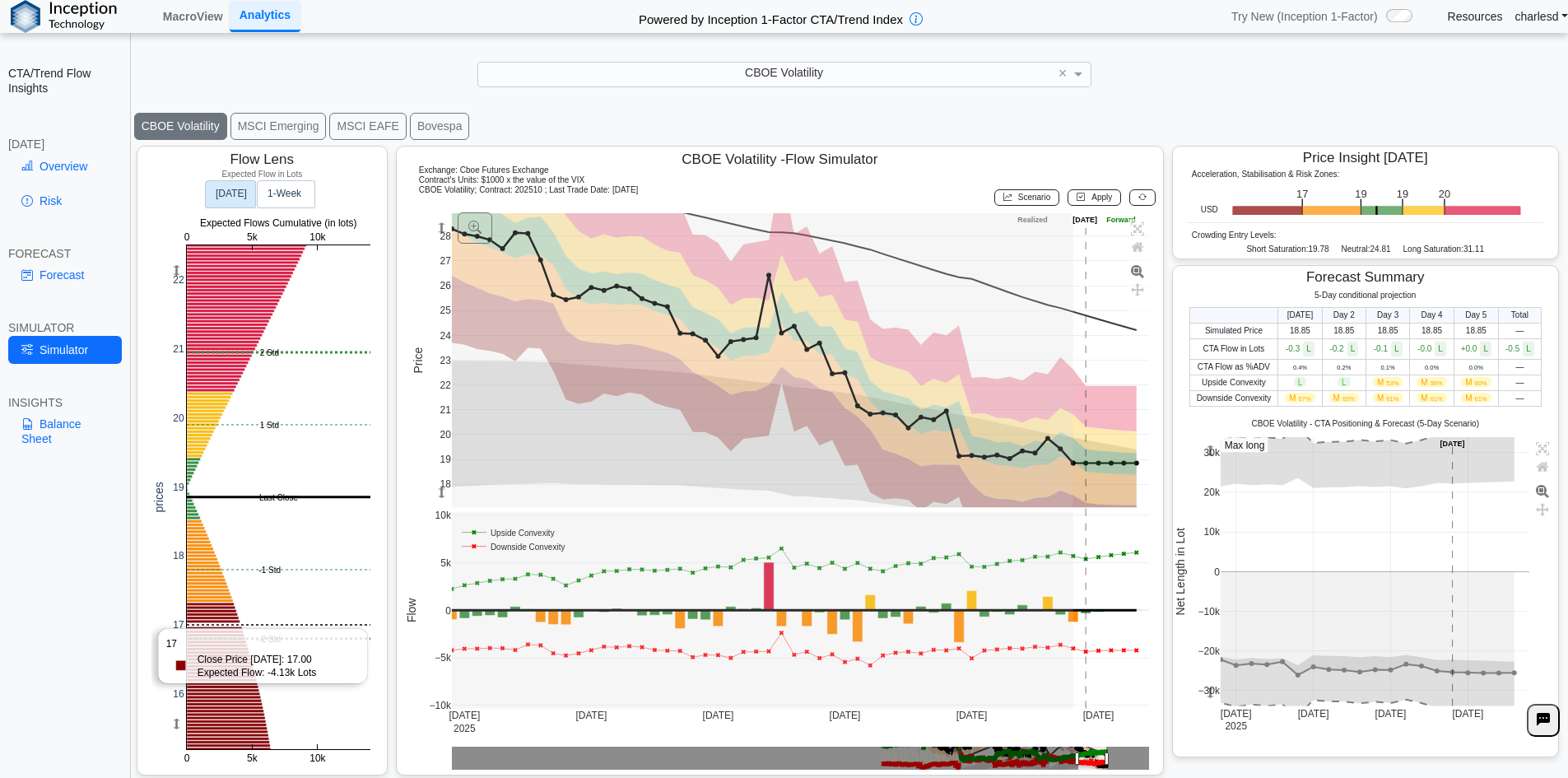
click at [262, 648] on rect at bounding box center [278, 497] width 184 height 504
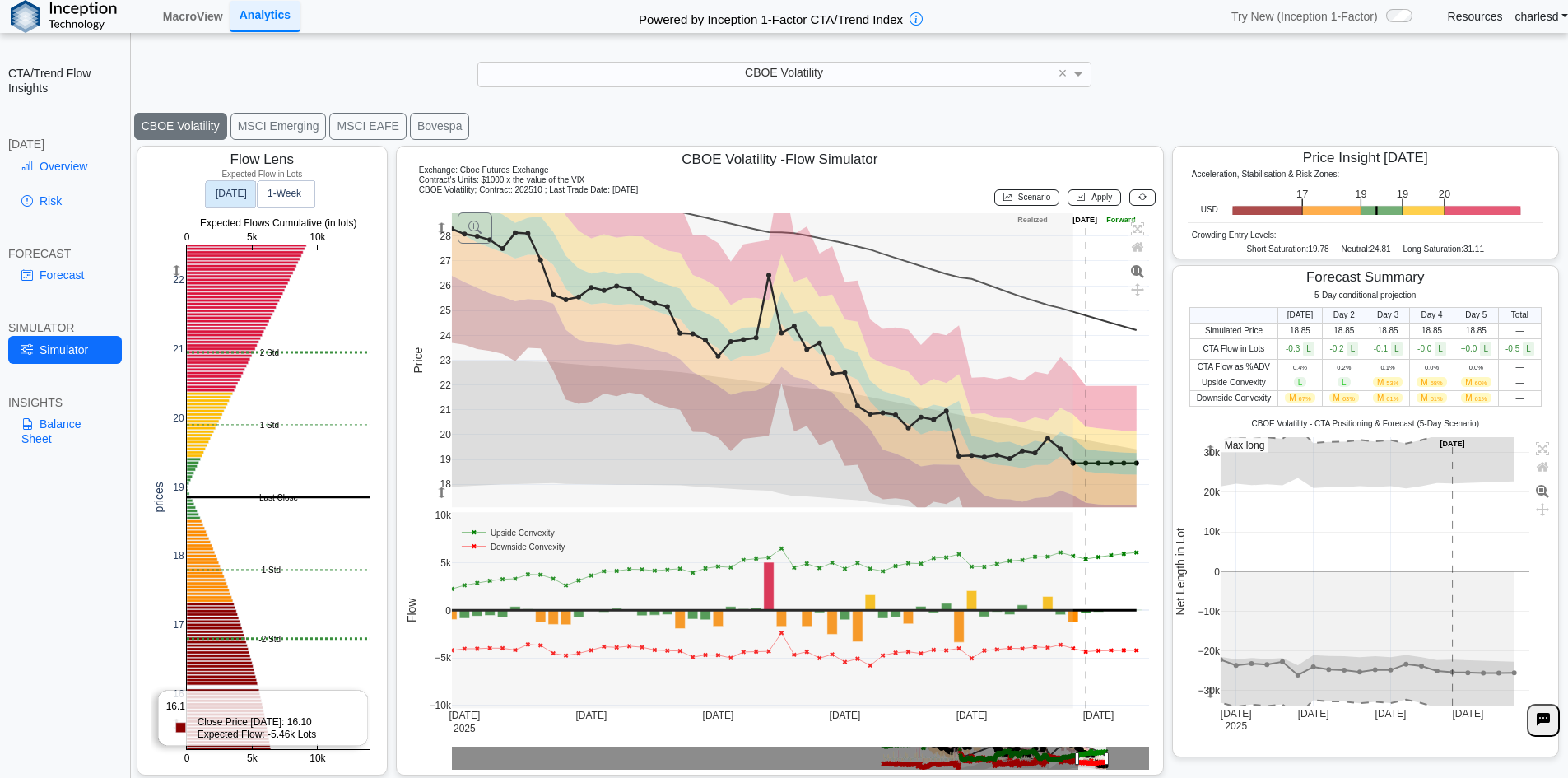
click at [251, 686] on rect at bounding box center [278, 497] width 184 height 504
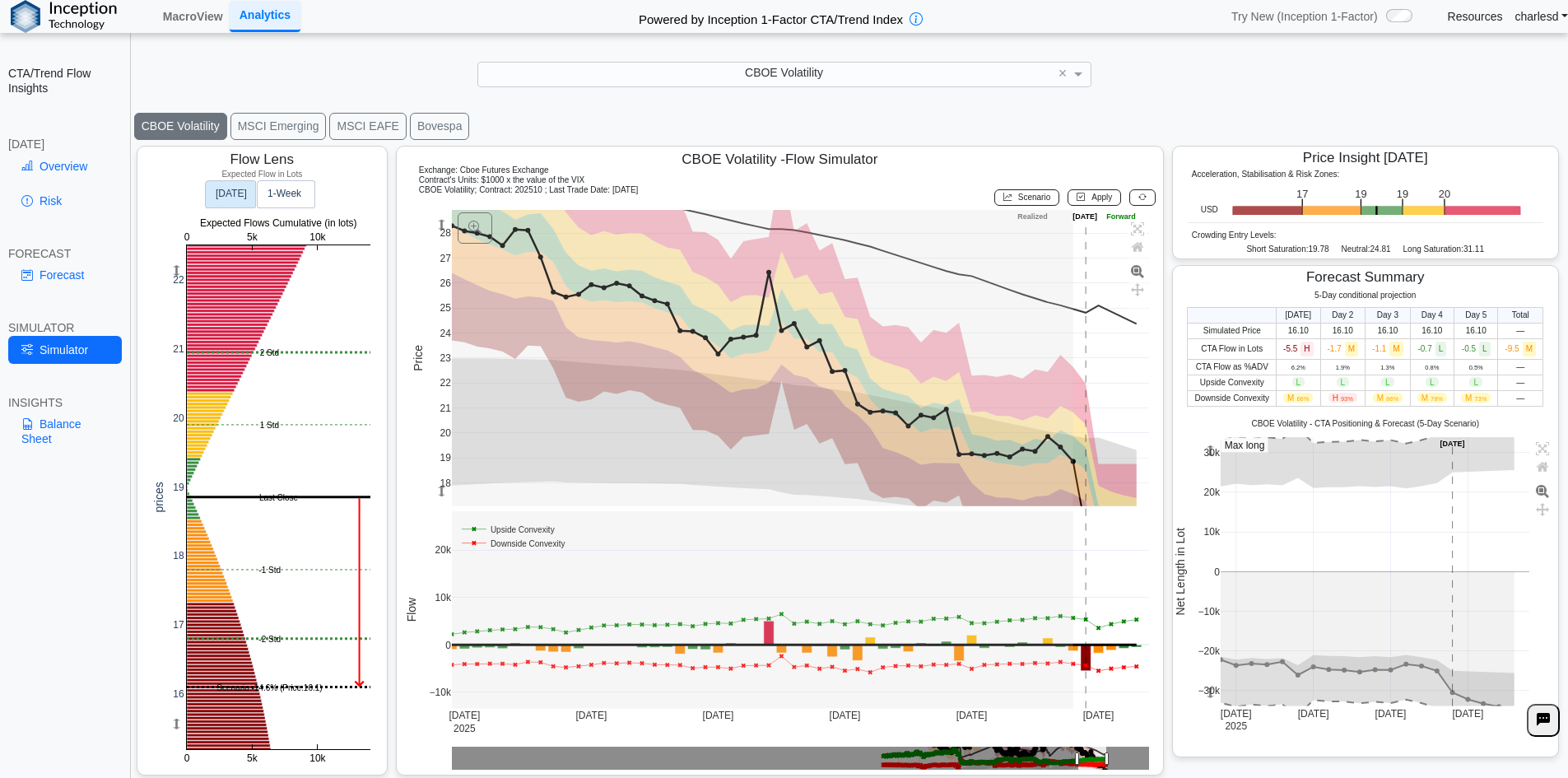
click at [210, 632] on rect at bounding box center [278, 497] width 184 height 504
click at [209, 619] on rect at bounding box center [278, 497] width 184 height 504
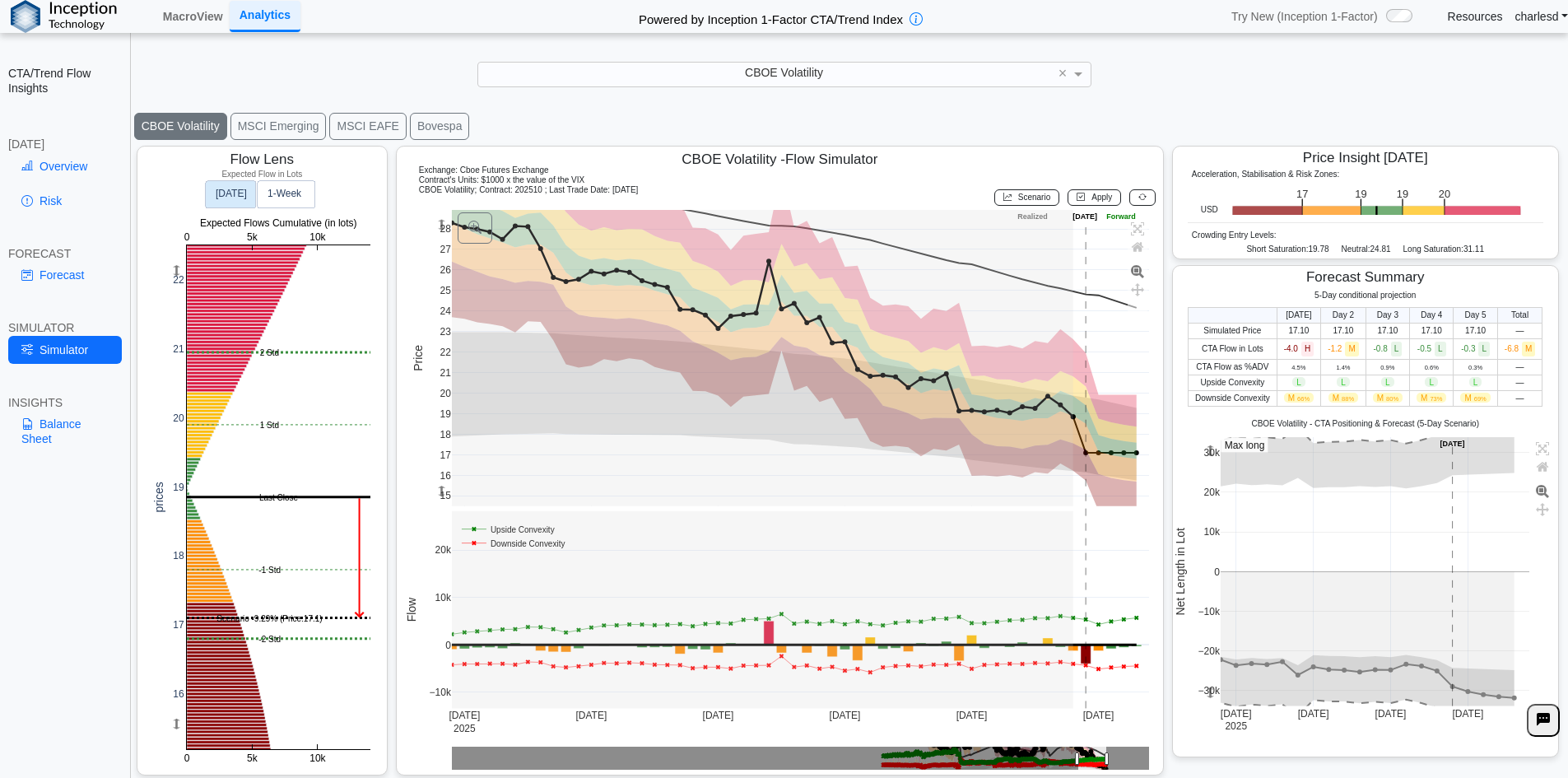
click at [436, 437] on g at bounding box center [799, 359] width 732 height 330
click at [636, 71] on div "CBOE Volatility" at bounding box center [784, 74] width 612 height 23
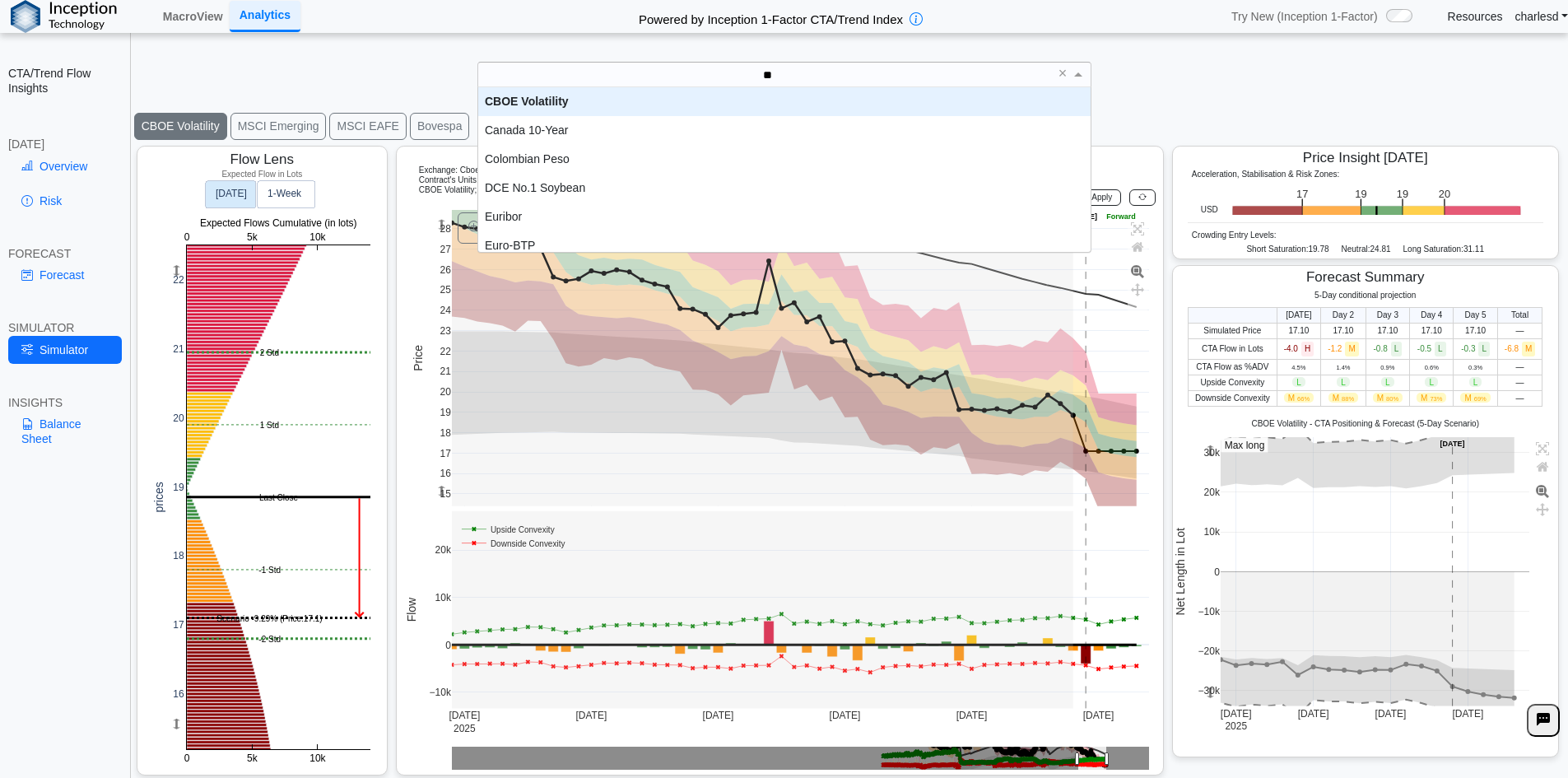
scroll to position [16, 600]
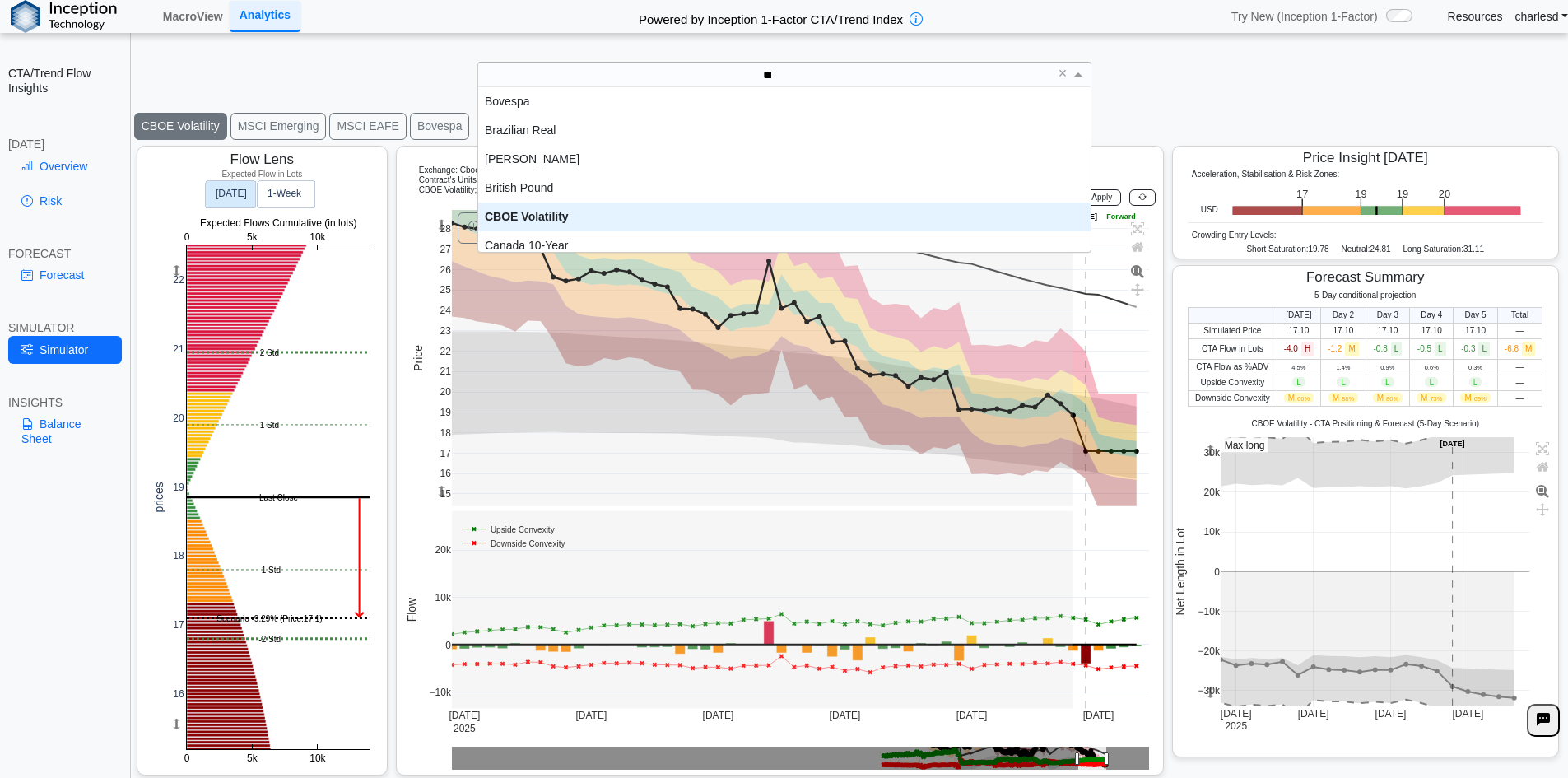
type input "****"
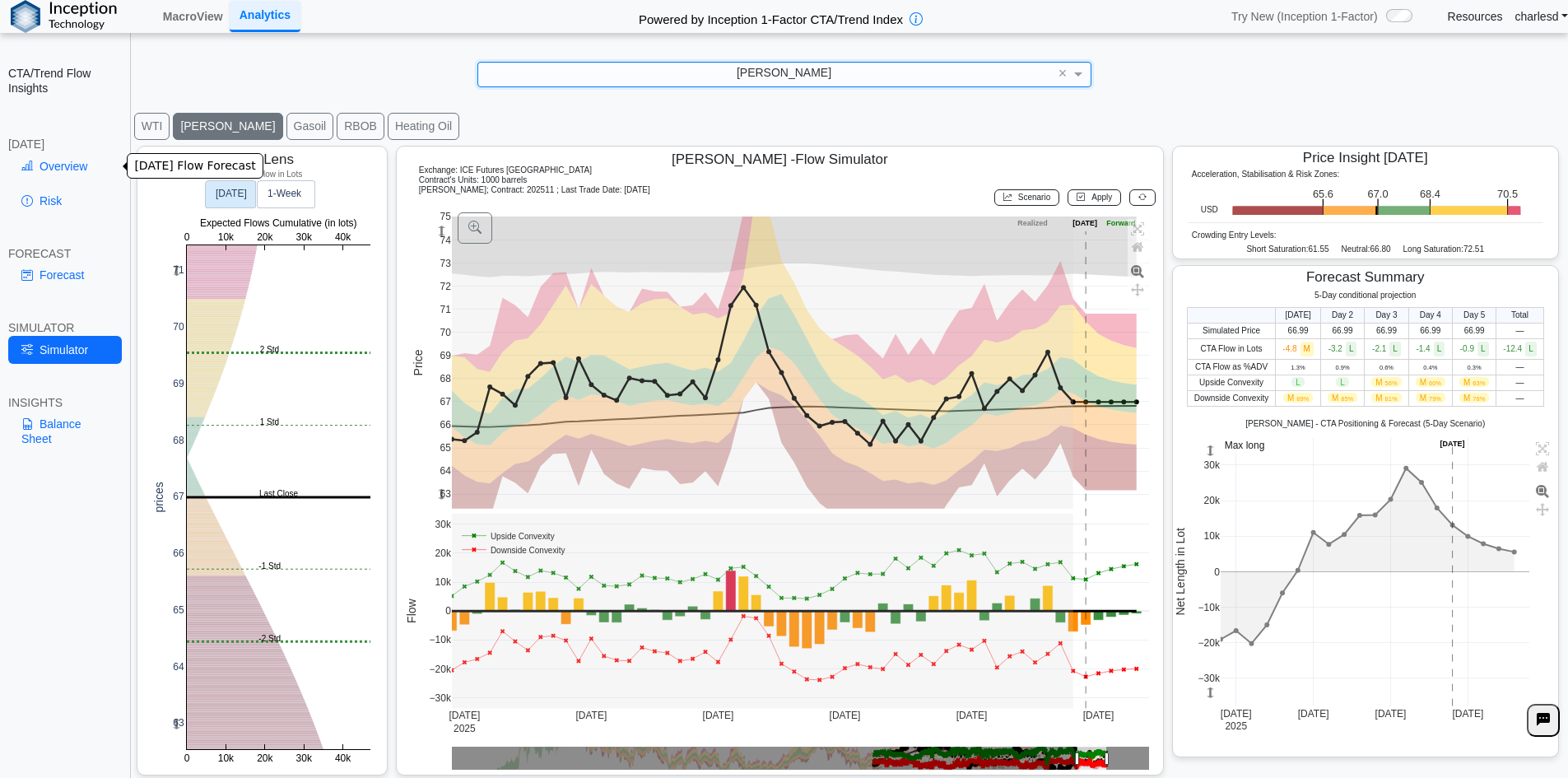
click at [85, 162] on link "Overview" at bounding box center [65, 167] width 114 height 28
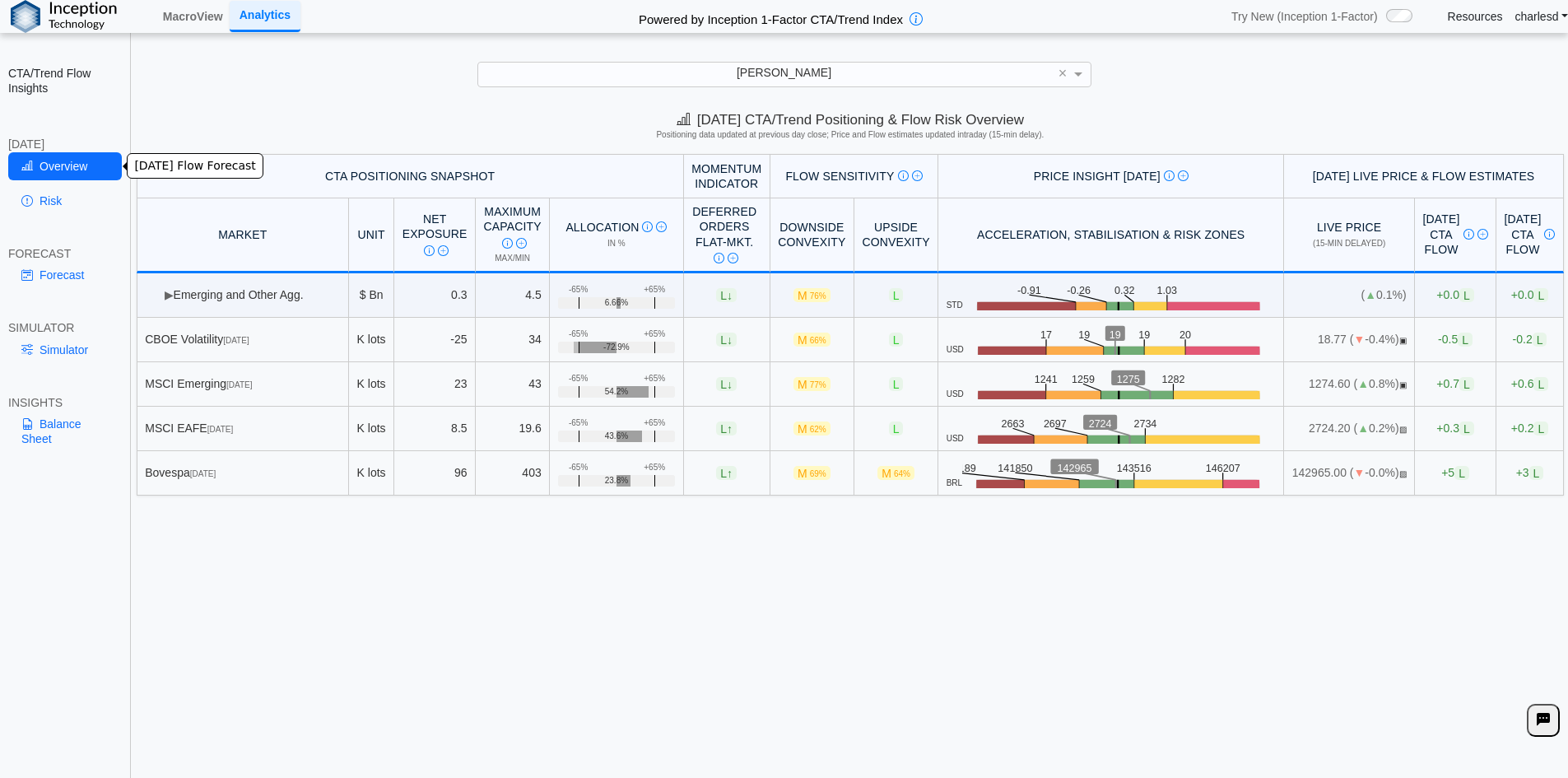
scroll to position [0, 0]
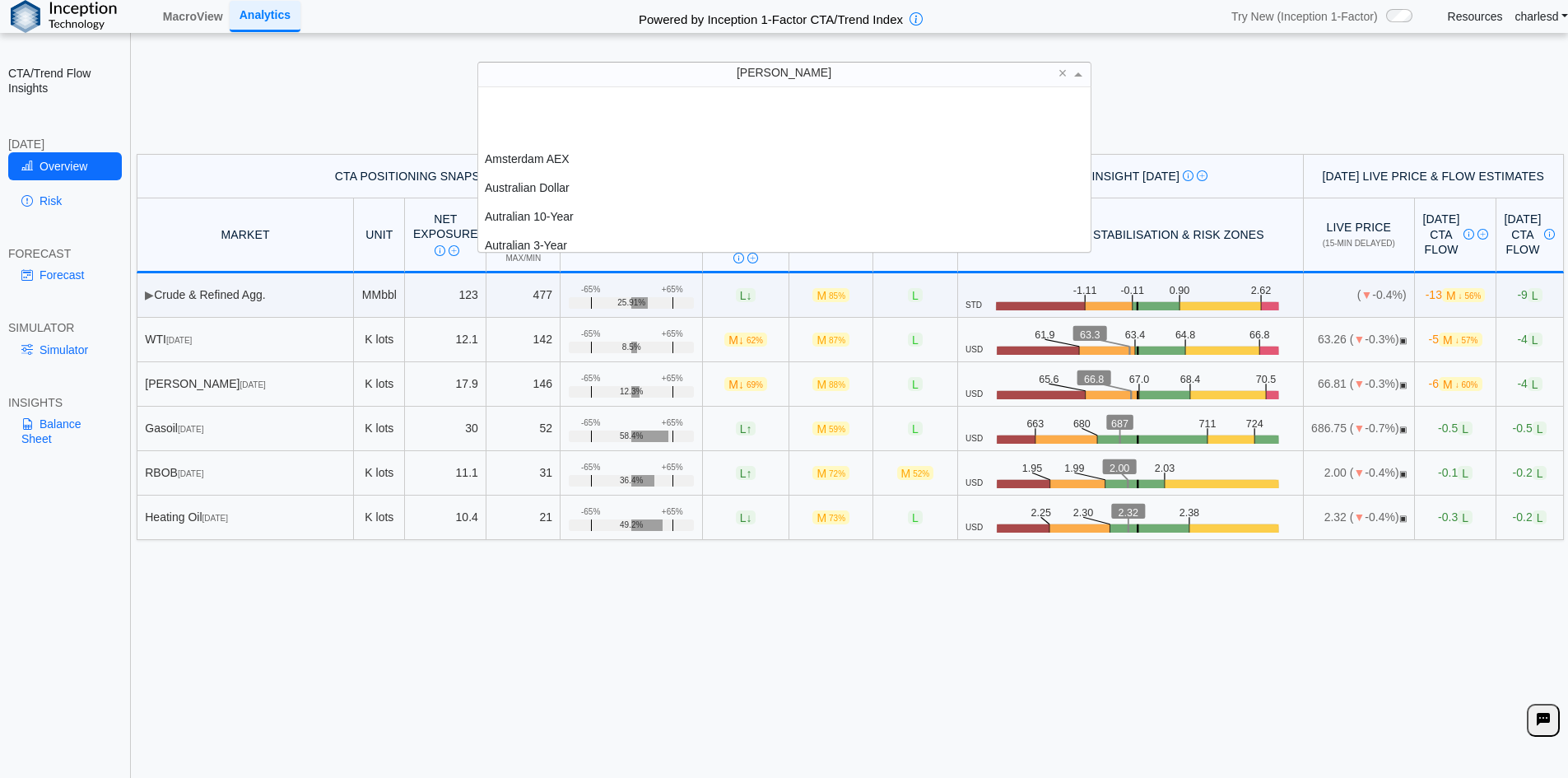
click at [625, 67] on div "[PERSON_NAME]" at bounding box center [784, 74] width 612 height 23
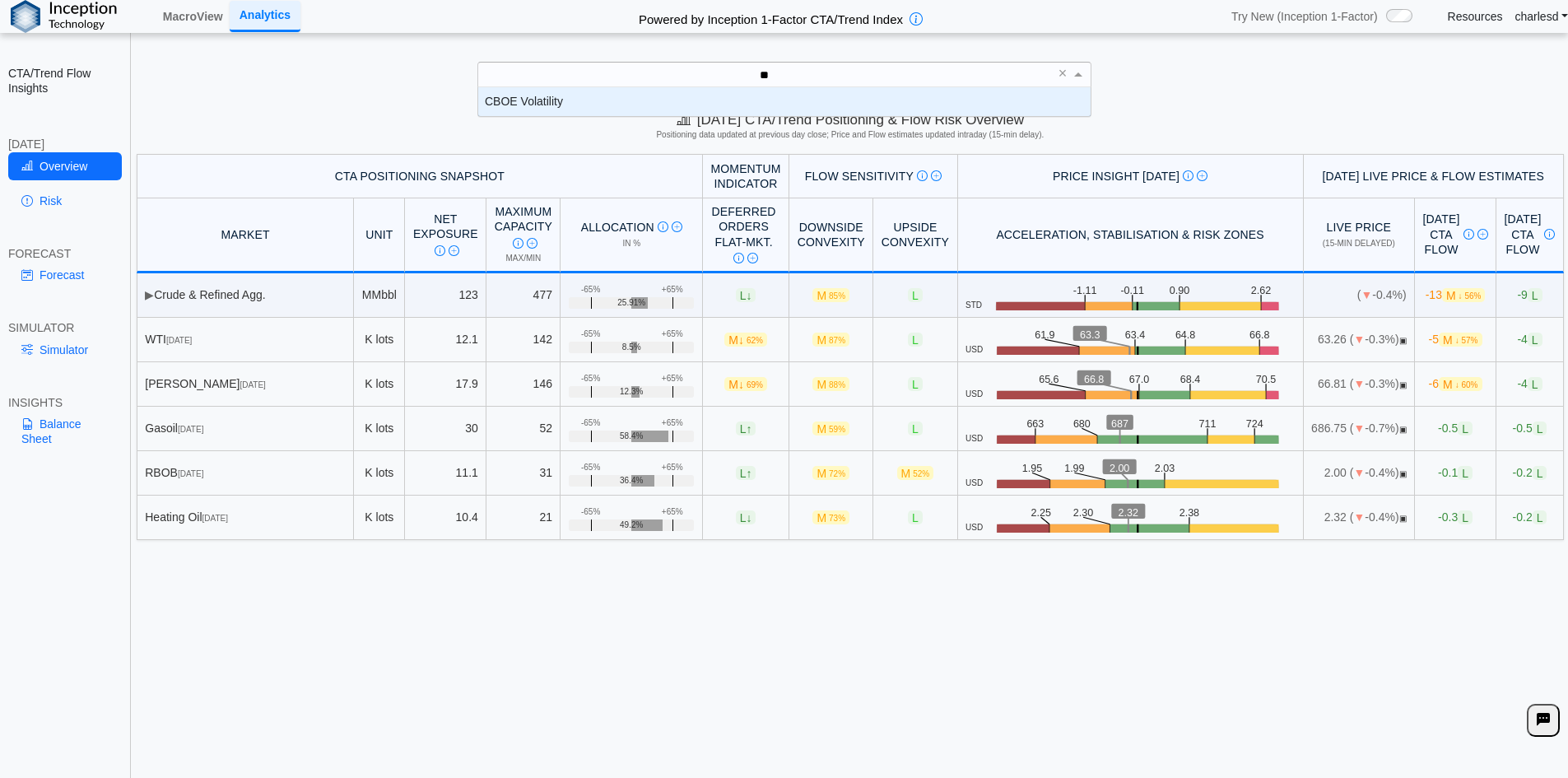
scroll to position [16, 600]
type input "***"
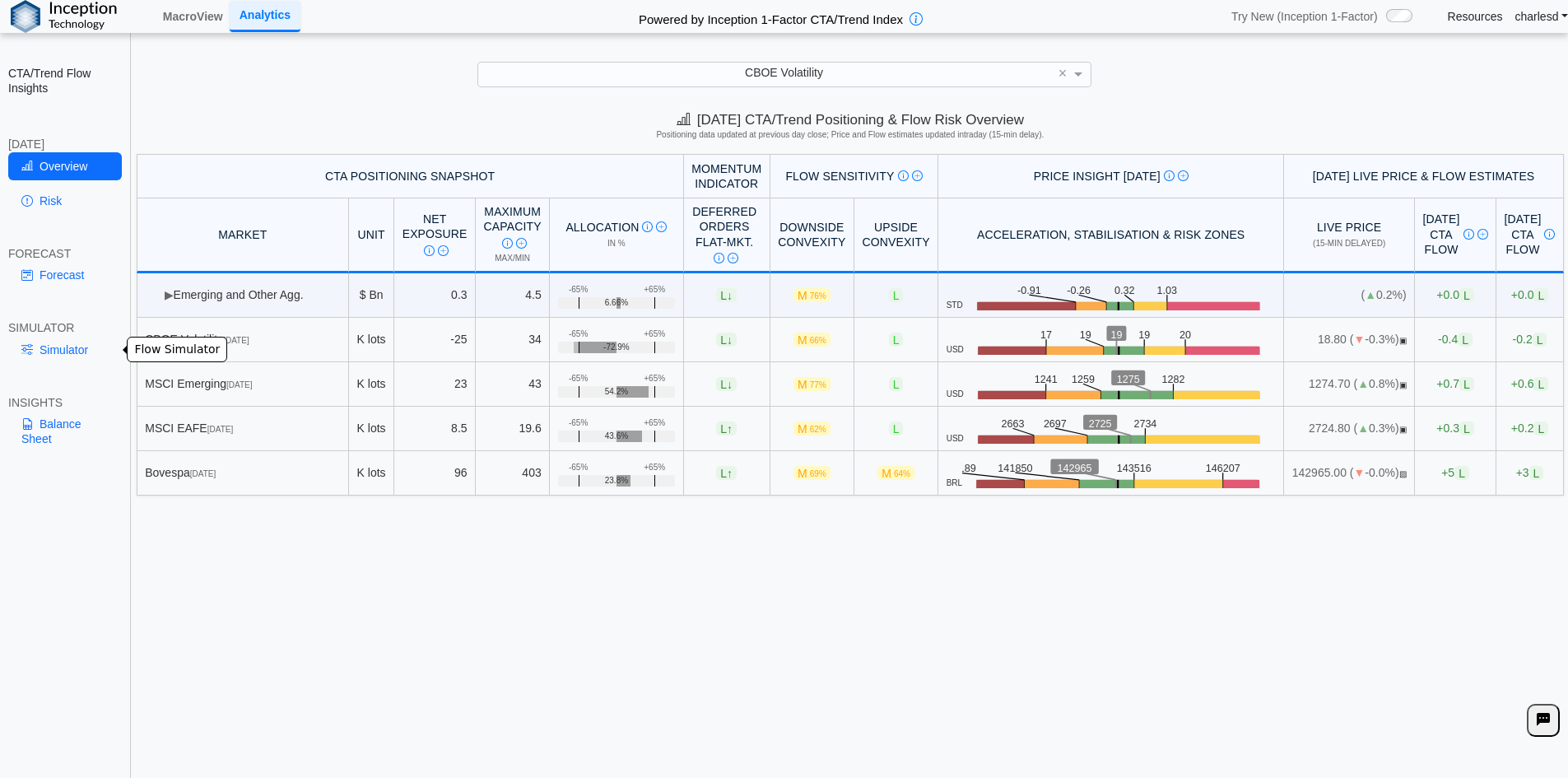
drag, startPoint x: 77, startPoint y: 350, endPoint x: 110, endPoint y: 350, distance: 33.0
click at [77, 350] on link "Simulator" at bounding box center [65, 350] width 114 height 28
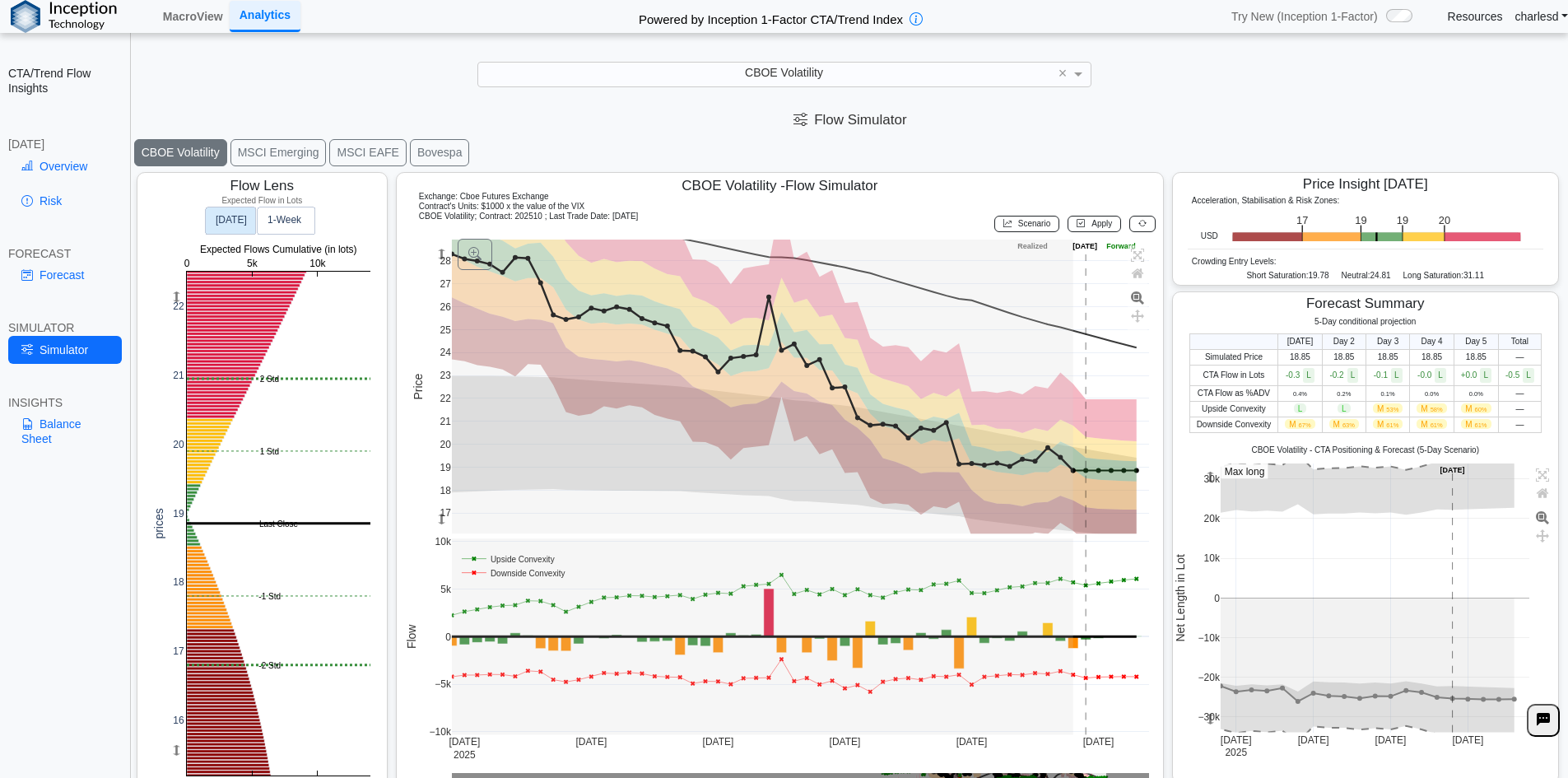
drag, startPoint x: 440, startPoint y: 516, endPoint x: 457, endPoint y: 494, distance: 27.8
click at [457, 494] on g at bounding box center [799, 487] width 732 height 529
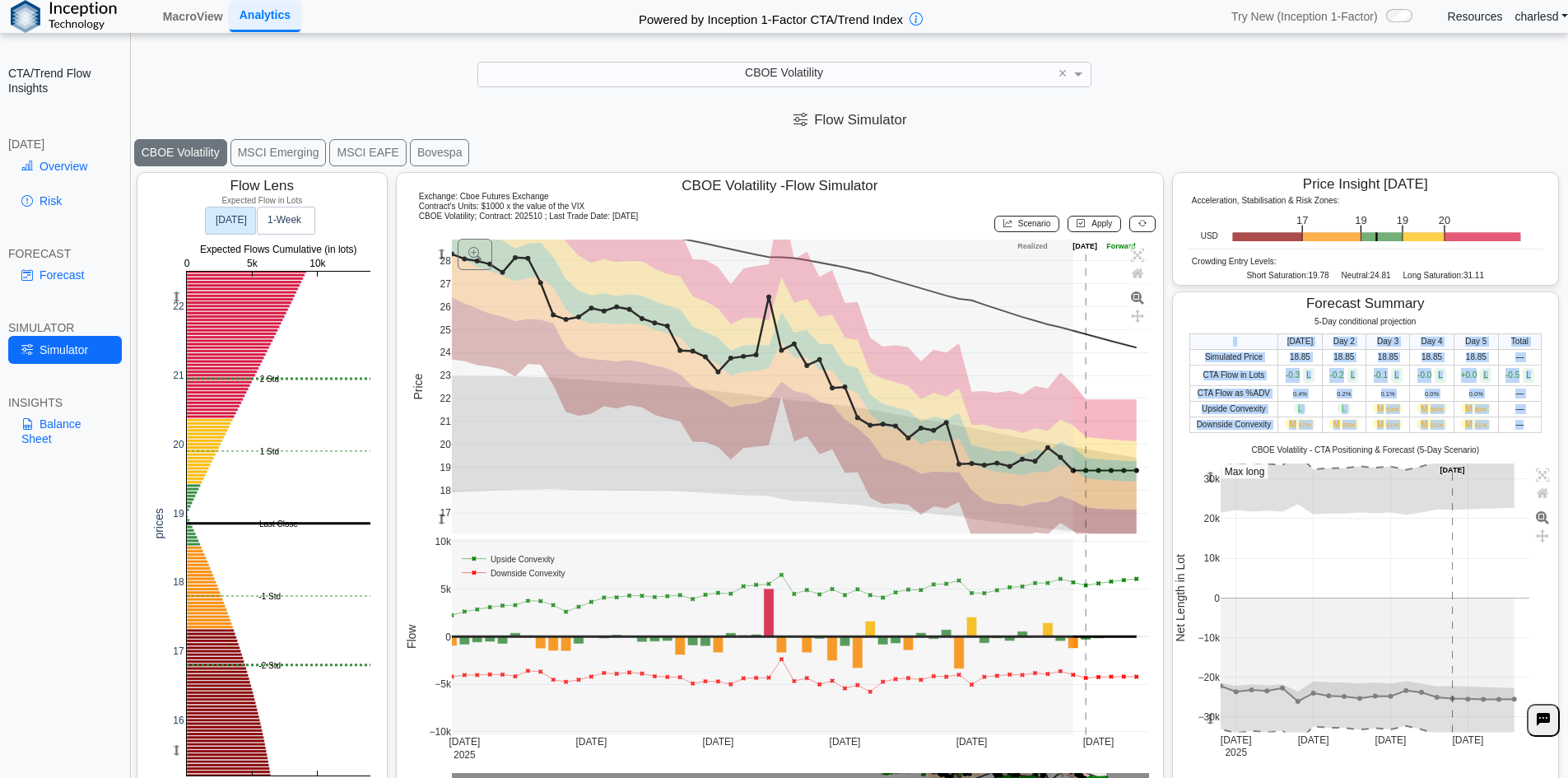
drag, startPoint x: 1197, startPoint y: 341, endPoint x: 1523, endPoint y: 427, distance: 337.2
click at [1523, 427] on table "Today Day 2 Day 3 Day 4 Day 5 Total Simulated Price 18.85 18.85 18.85 18.85 18.…" at bounding box center [1365, 384] width 352 height 100
click at [1518, 418] on td "—" at bounding box center [1520, 424] width 43 height 16
drag, startPoint x: 1516, startPoint y: 421, endPoint x: 1226, endPoint y: 330, distance: 303.9
click at [1227, 330] on div "5-Day conditional projection Today Day 2 Day 3 Day 4 Day 5 Total Simulated Pric…" at bounding box center [1365, 375] width 385 height 116
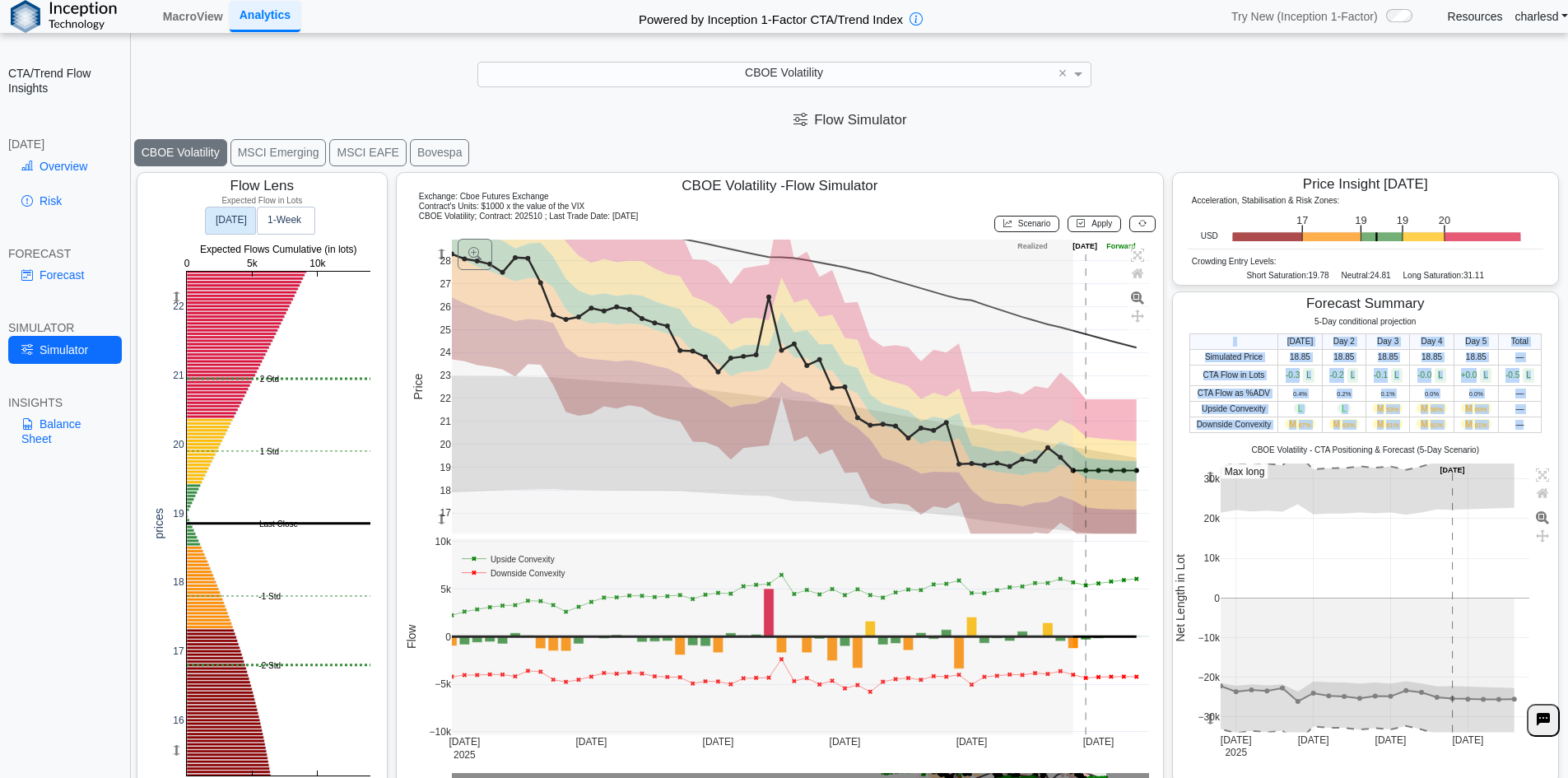
click at [1224, 331] on div "5-Day conditional projection Today Day 2 Day 3 Day 4 Day 5 Total Simulated Pric…" at bounding box center [1365, 375] width 385 height 116
click at [1222, 333] on div "5-Day conditional projection Today Day 2 Day 3 Day 4 Day 5 Total Simulated Pric…" at bounding box center [1365, 375] width 385 height 116
drag, startPoint x: 1222, startPoint y: 340, endPoint x: 1516, endPoint y: 430, distance: 307.5
click at [1515, 430] on table "Today Day 2 Day 3 Day 4 Day 5 Total Simulated Price 18.85 18.85 18.85 18.85 18.…" at bounding box center [1365, 384] width 352 height 100
click at [1516, 430] on td "—" at bounding box center [1520, 424] width 43 height 16
